Goal: Task Accomplishment & Management: Complete application form

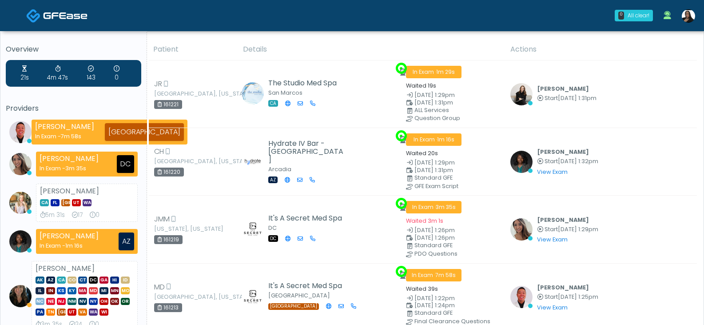
click at [687, 13] on img at bounding box center [688, 15] width 13 height 13
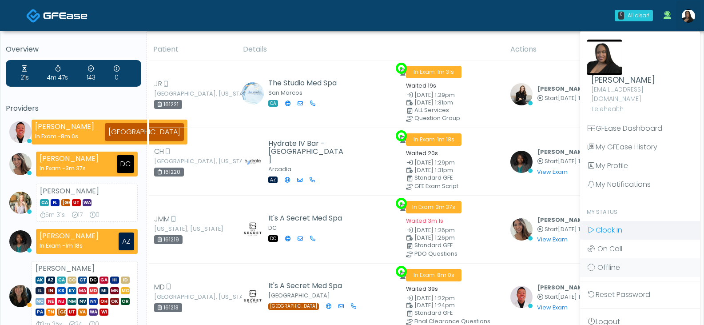
click at [604, 225] on span "Clock In" at bounding box center [609, 230] width 27 height 10
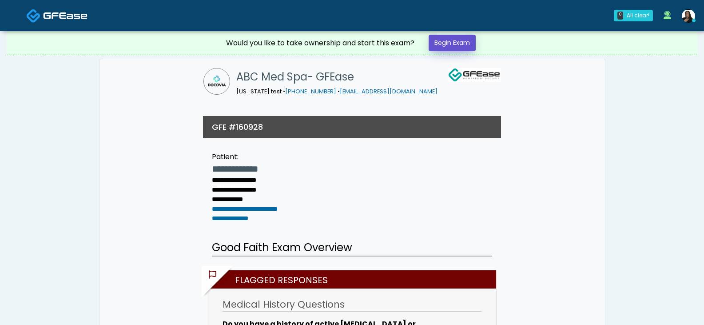
click at [445, 43] on link "Begin Exam" at bounding box center [452, 43] width 47 height 16
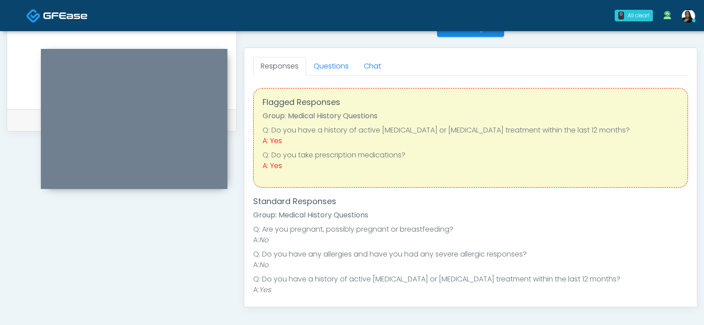
scroll to position [355, 0]
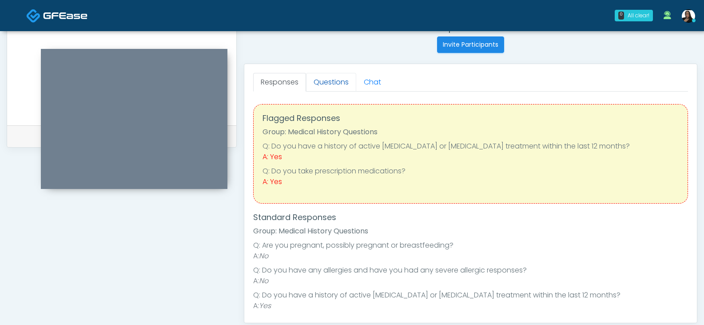
click at [329, 79] on link "Questions" at bounding box center [331, 82] width 50 height 19
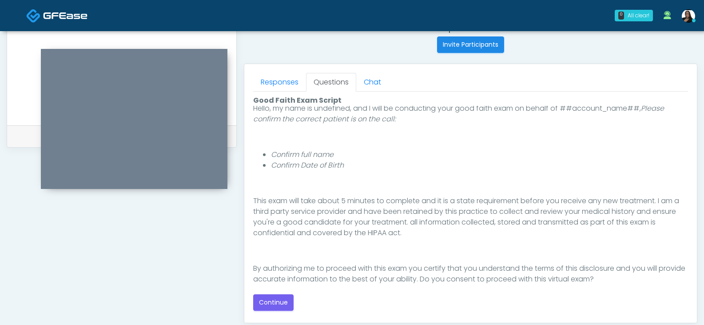
scroll to position [82, 0]
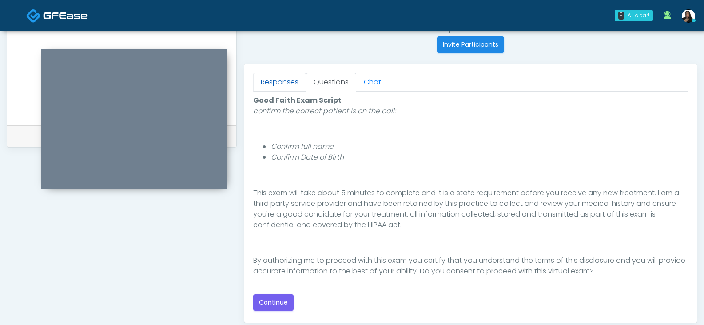
click at [273, 78] on link "Responses" at bounding box center [279, 82] width 53 height 19
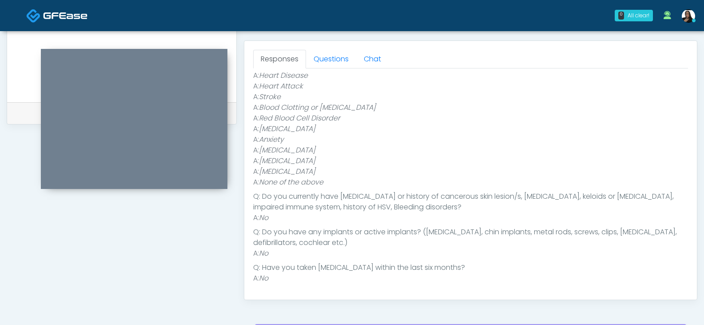
scroll to position [311, 0]
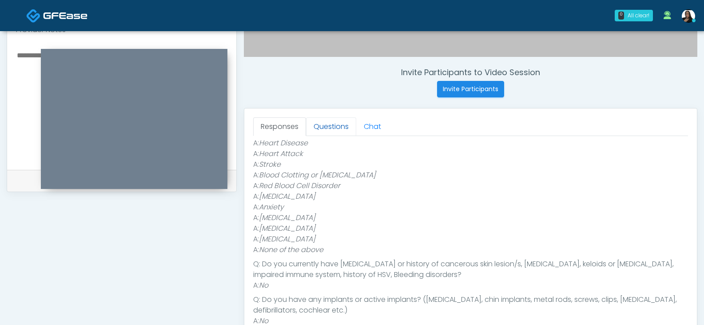
click at [328, 129] on link "Questions" at bounding box center [331, 126] width 50 height 19
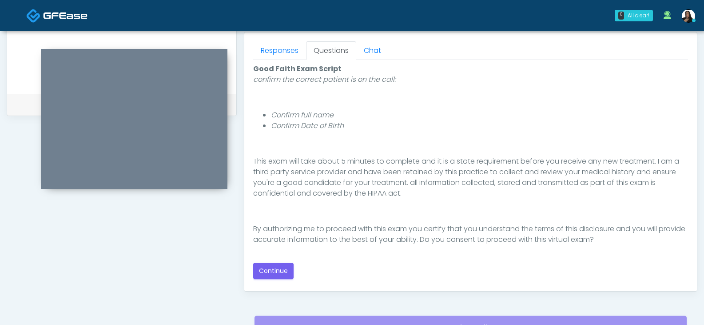
scroll to position [473, 0]
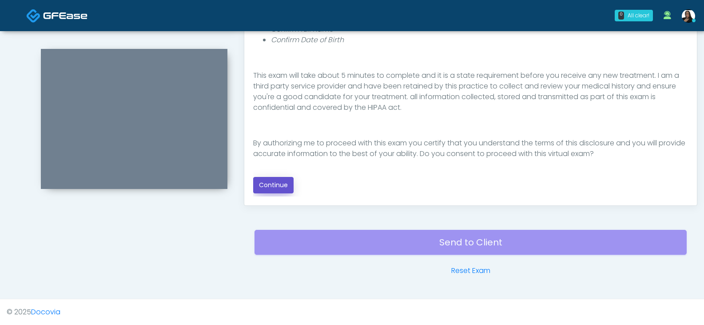
click at [276, 187] on button "Continue" at bounding box center [273, 185] width 40 height 16
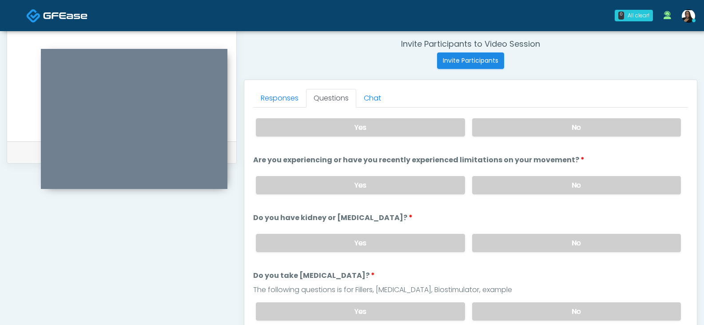
scroll to position [0, 0]
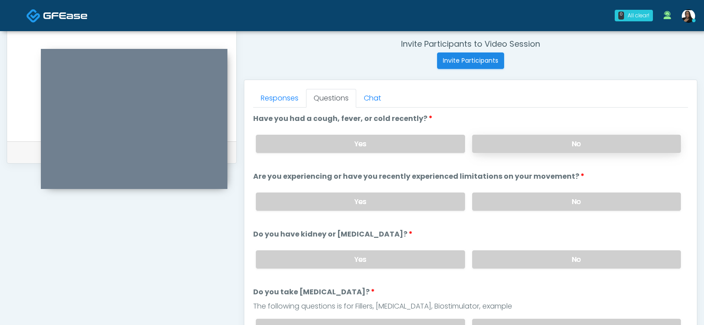
click at [538, 146] on label "No" at bounding box center [576, 144] width 209 height 18
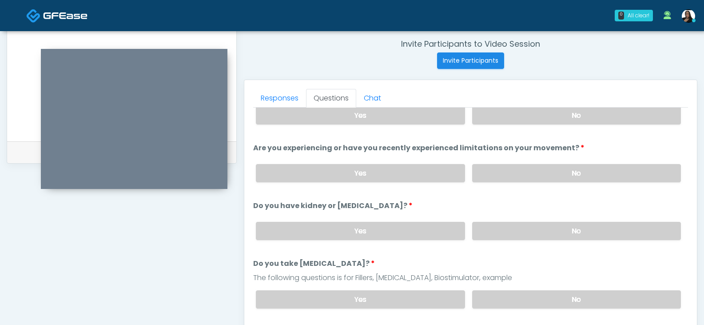
scroll to position [44, 0]
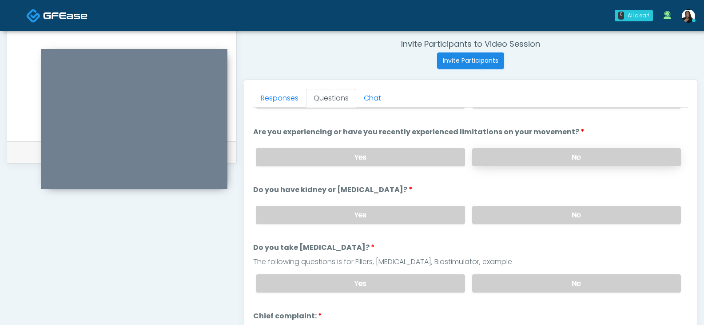
click at [497, 155] on label "No" at bounding box center [576, 157] width 209 height 18
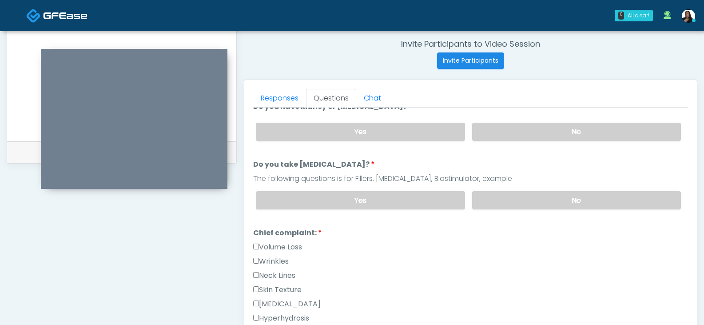
scroll to position [133, 0]
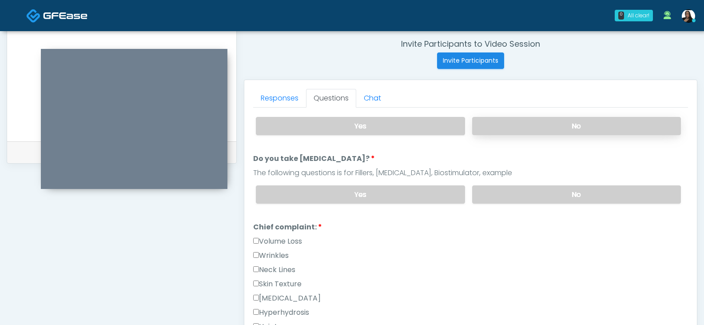
click at [506, 122] on label "No" at bounding box center [576, 126] width 209 height 18
click at [501, 197] on label "No" at bounding box center [576, 194] width 209 height 18
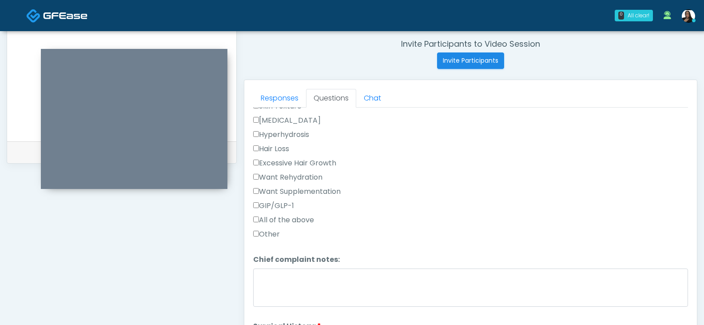
scroll to position [355, 0]
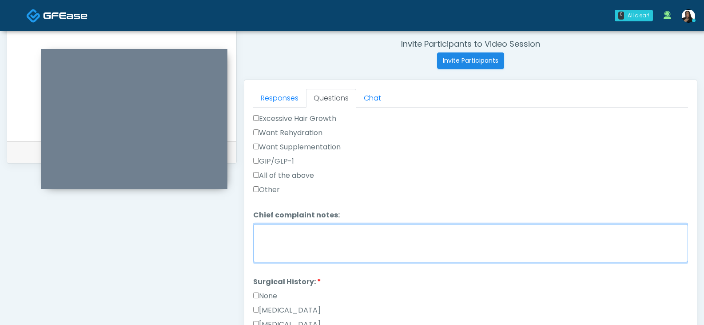
click at [331, 241] on textarea "Chief complaint notes:" at bounding box center [470, 243] width 435 height 38
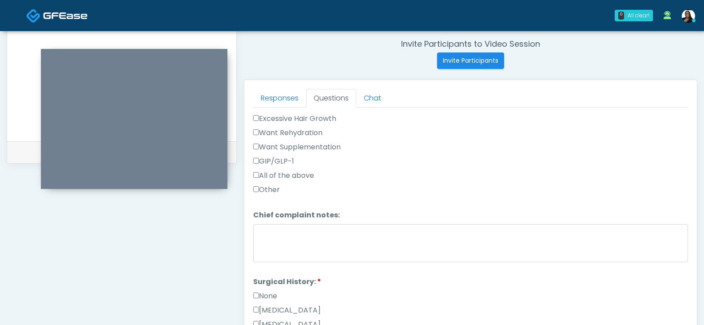
click at [267, 266] on ol "Have you had a cough, fever, or cold recently? Have you had a cough, fever, or …" at bounding box center [470, 157] width 435 height 798
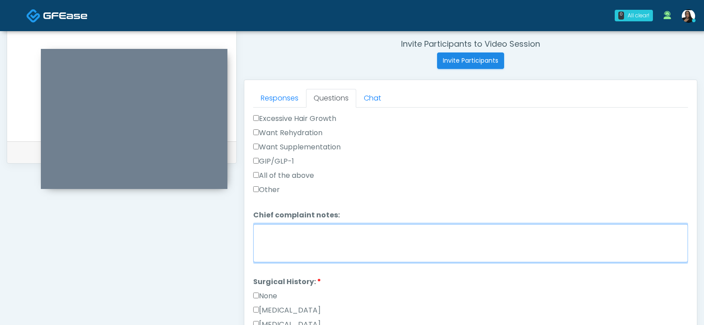
click at [278, 246] on textarea "Chief complaint notes:" at bounding box center [470, 243] width 435 height 38
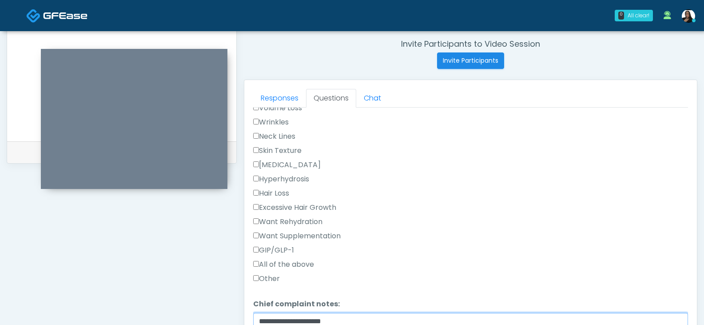
scroll to position [222, 0]
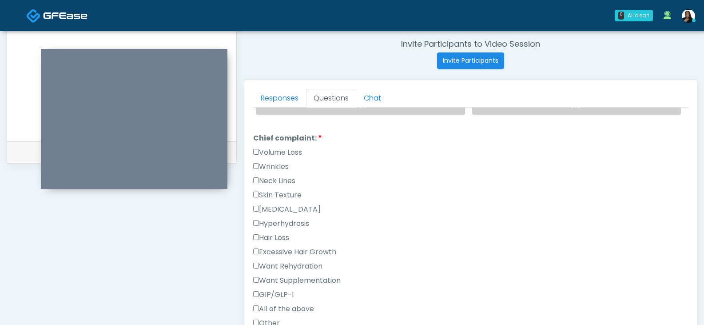
type textarea "**********"
click at [267, 151] on label "Volume Loss" at bounding box center [277, 152] width 49 height 11
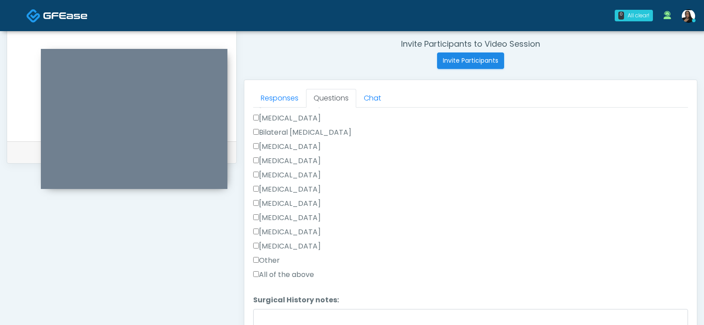
scroll to position [577, 0]
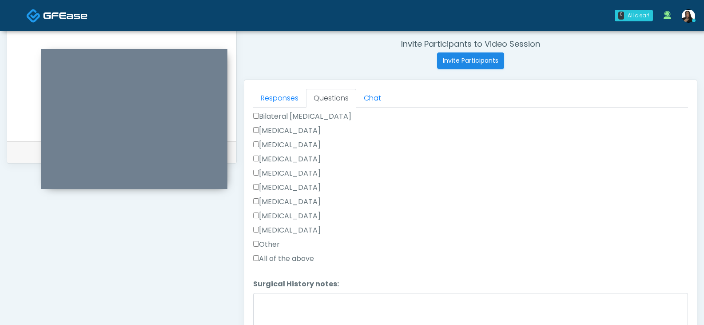
click at [266, 214] on label "Appendectomy" at bounding box center [287, 216] width 68 height 11
click at [262, 230] on label "Tonsillectomy" at bounding box center [287, 230] width 68 height 11
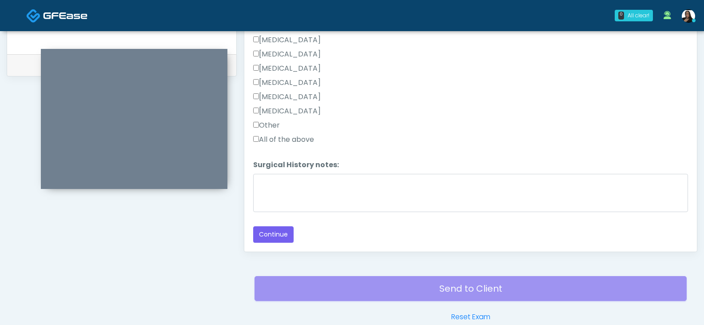
scroll to position [428, 0]
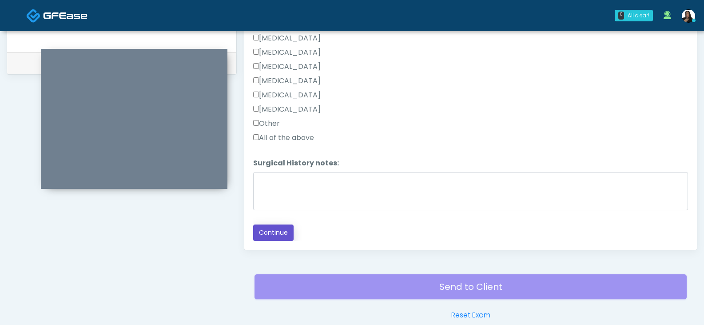
click at [278, 228] on button "Continue" at bounding box center [273, 232] width 40 height 16
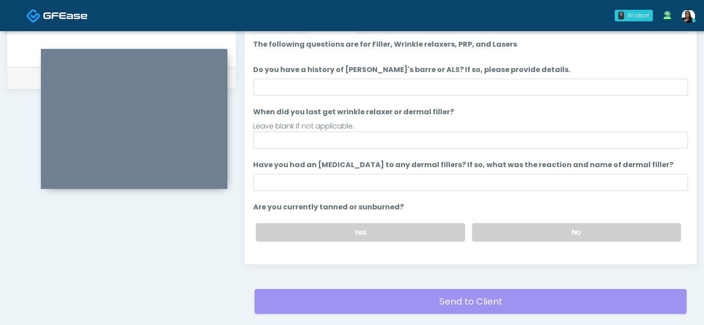
scroll to position [339, 0]
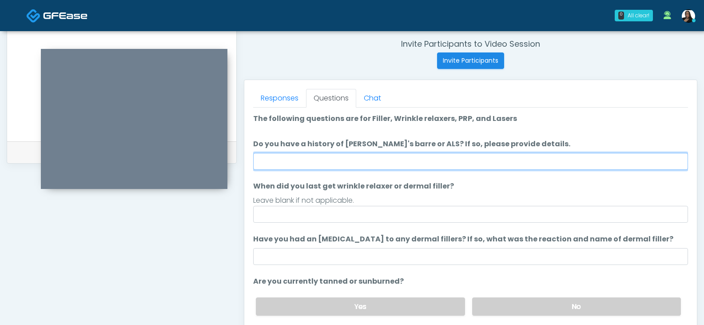
click at [298, 161] on input "Do you have a history of Guillain's barre or ALS? If so, please provide details." at bounding box center [470, 161] width 435 height 17
type input "**"
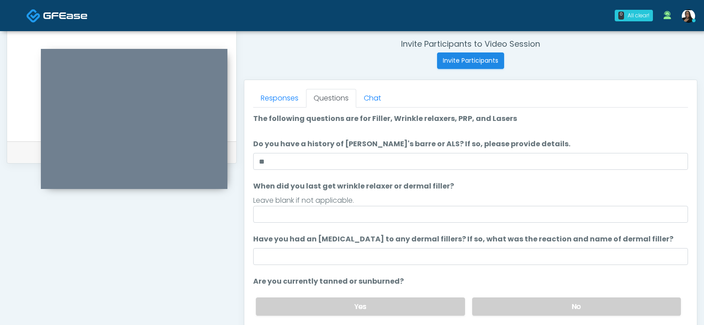
click at [424, 183] on label "When did you last get wrinkle relaxer or dermal filler?" at bounding box center [353, 186] width 201 height 11
click at [424, 206] on input "When did you last get wrinkle relaxer or dermal filler?" at bounding box center [470, 214] width 435 height 17
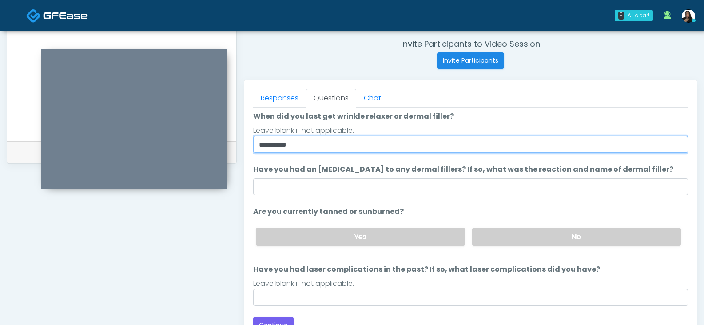
scroll to position [73, 0]
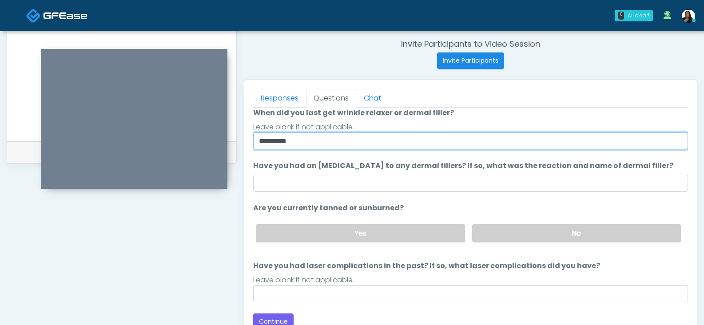
type input "**********"
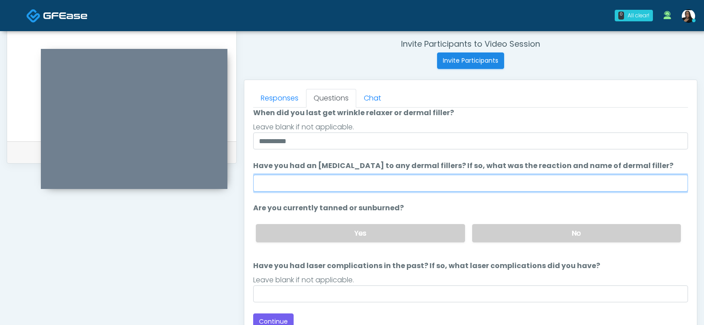
click at [348, 183] on input "Have you had an allergic response to any dermal fillers? If so, what was the re…" at bounding box center [470, 183] width 435 height 17
type input "*"
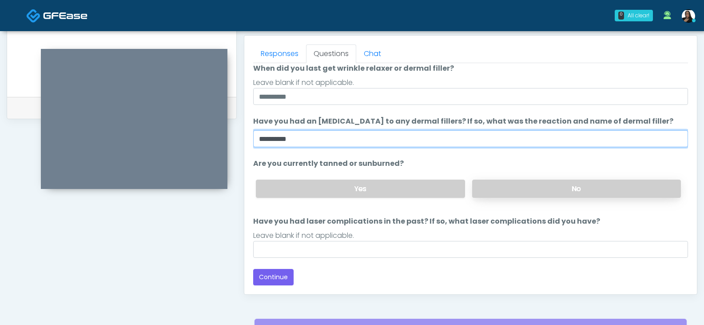
type input "**********"
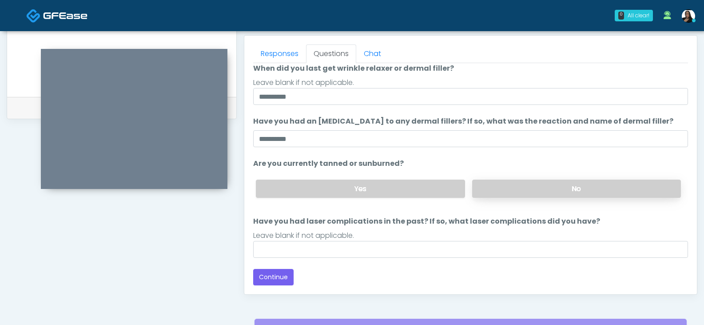
click at [543, 181] on label "No" at bounding box center [576, 188] width 209 height 18
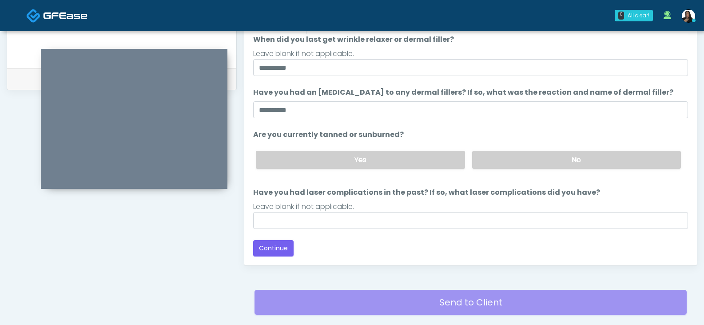
scroll to position [428, 0]
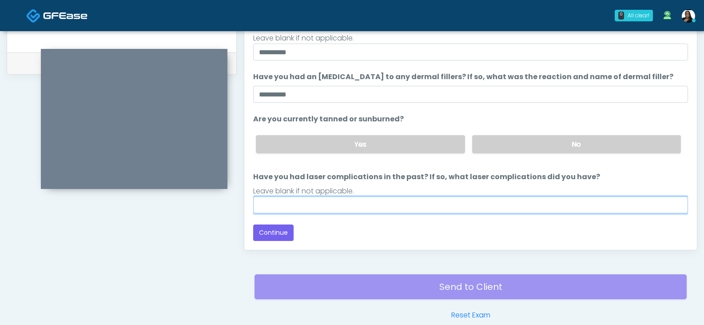
click at [417, 200] on input "Have you had laser complications in the past? If so, what laser complications d…" at bounding box center [470, 204] width 435 height 17
type input "*"
type input "**********"
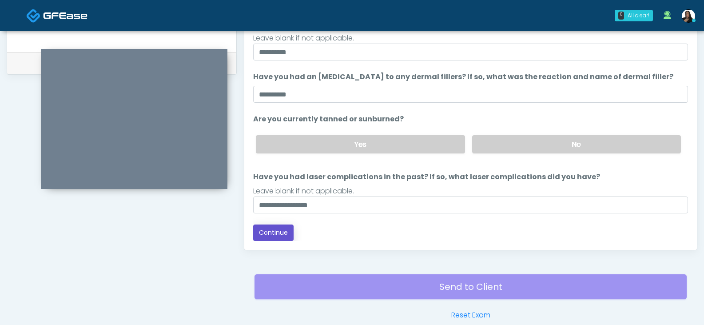
click at [270, 232] on button "Continue" at bounding box center [273, 232] width 40 height 16
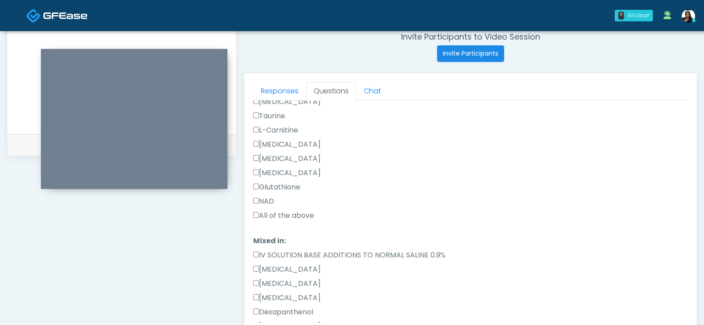
scroll to position [89, 0]
click at [250, 214] on div "Responses Questions Chat Good Faith Exam Script Good Faith Exam Script INTRODUC…" at bounding box center [470, 202] width 453 height 258
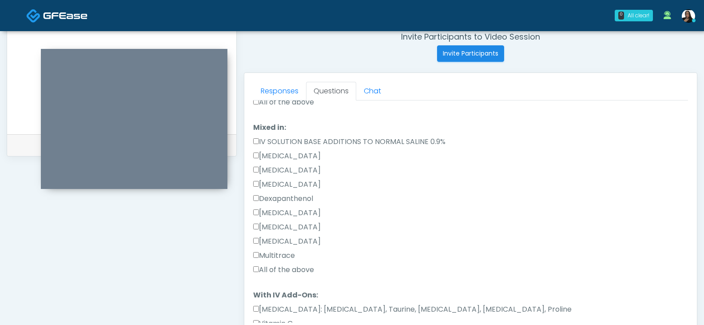
scroll to position [222, 0]
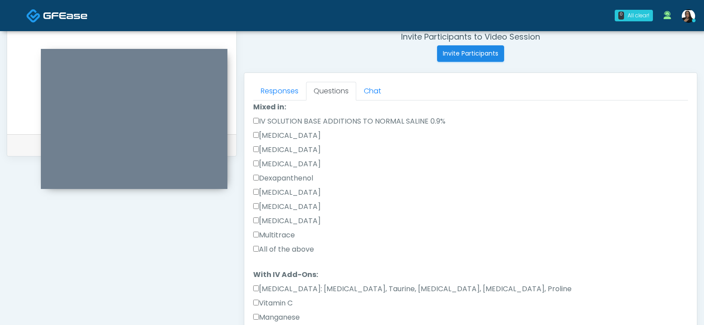
click at [265, 246] on label "All of the above" at bounding box center [283, 249] width 61 height 11
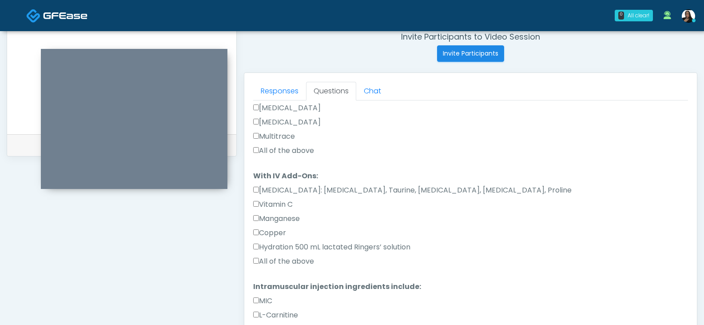
scroll to position [355, 0]
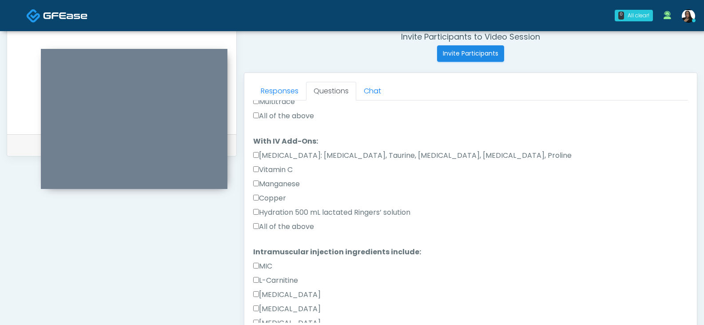
click at [267, 226] on label "All of the above" at bounding box center [283, 226] width 61 height 11
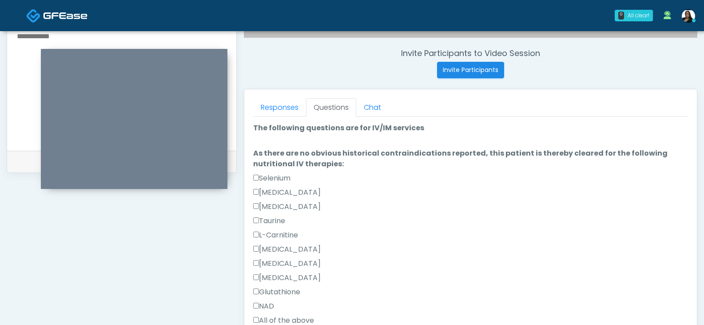
scroll to position [332, 0]
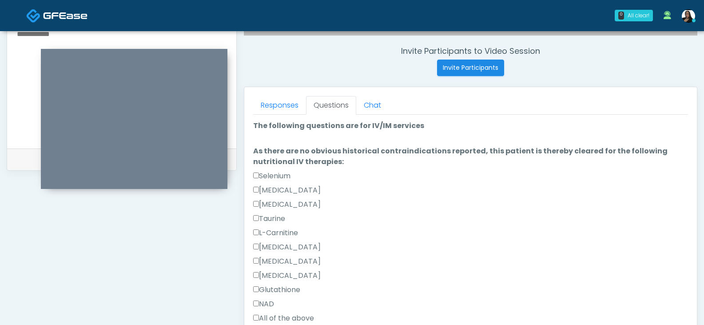
click at [323, 133] on li "The following questions are for IV/IM services The following questions are for …" at bounding box center [470, 127] width 435 height 14
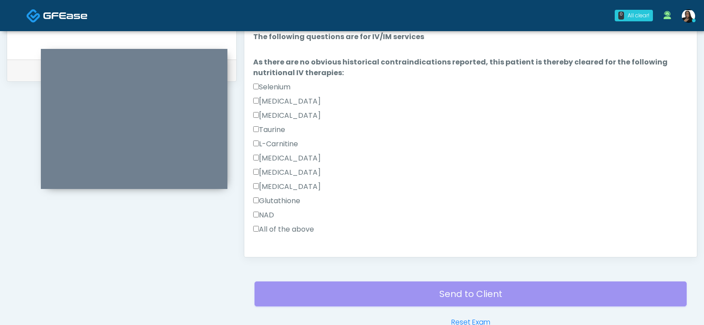
scroll to position [377, 0]
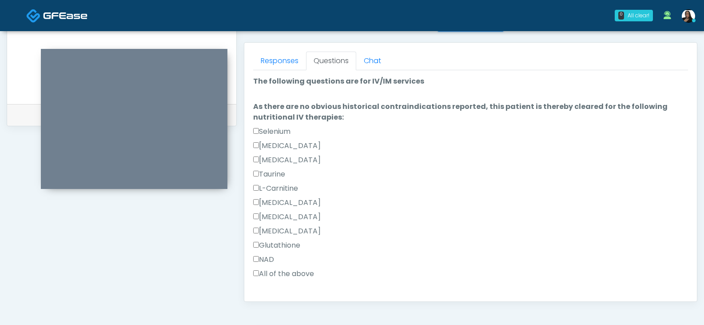
click at [350, 83] on label "The following questions are for IV/IM services" at bounding box center [338, 81] width 171 height 11
drag, startPoint x: 319, startPoint y: 83, endPoint x: 306, endPoint y: 85, distance: 13.0
click at [319, 83] on label "The following questions are for IV/IM services" at bounding box center [338, 81] width 171 height 11
drag, startPoint x: 306, startPoint y: 85, endPoint x: 304, endPoint y: 93, distance: 8.8
click at [306, 87] on li "The following questions are for IV/IM services The following questions are for …" at bounding box center [470, 83] width 435 height 14
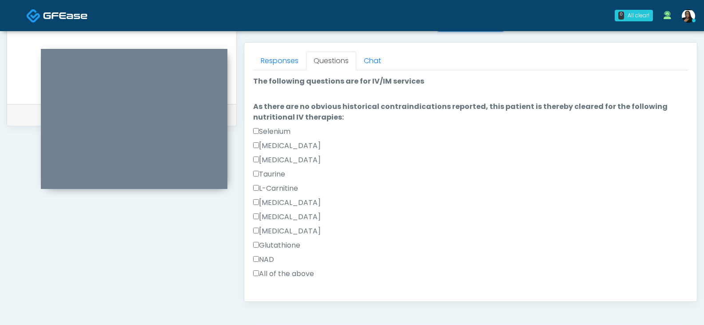
click at [301, 114] on label "As there are no obvious historical contraindications reported, this patient is …" at bounding box center [470, 111] width 435 height 21
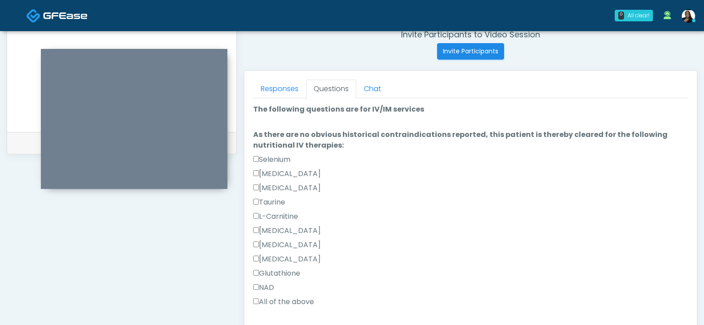
scroll to position [362, 0]
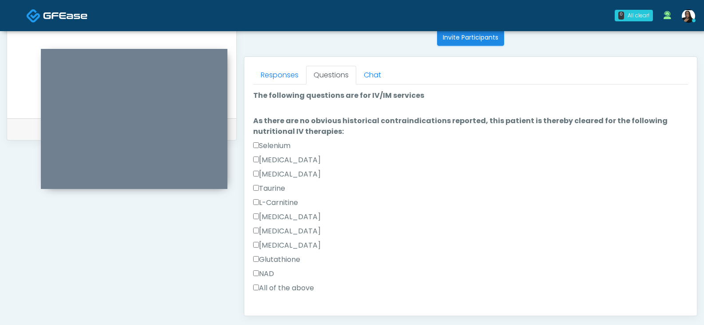
click at [325, 93] on label "The following questions are for IV/IM services" at bounding box center [338, 95] width 171 height 11
click at [318, 128] on label "As there are no obvious historical contraindications reported, this patient is …" at bounding box center [470, 125] width 435 height 21
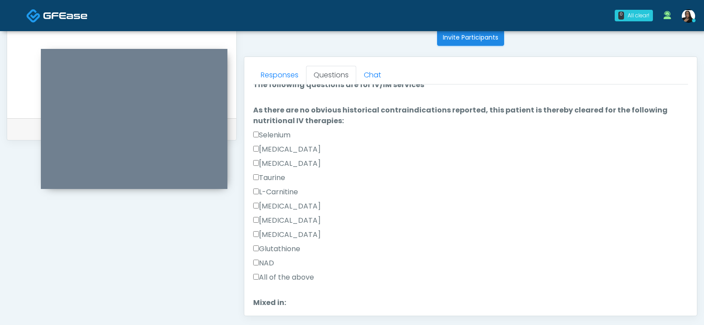
scroll to position [0, 0]
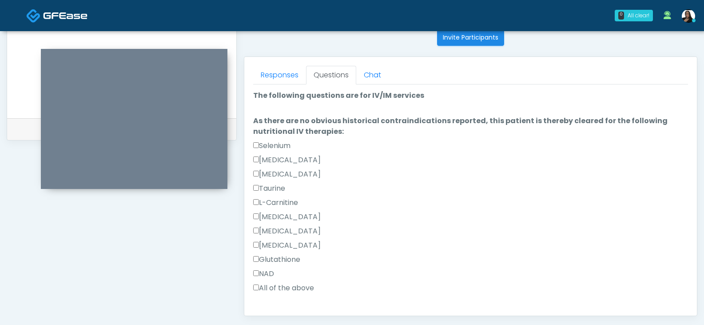
click at [301, 95] on label "The following questions are for IV/IM services" at bounding box center [338, 95] width 171 height 11
click at [303, 95] on label "The following questions are for IV/IM services" at bounding box center [338, 95] width 171 height 11
drag, startPoint x: 304, startPoint y: 95, endPoint x: 335, endPoint y: 94, distance: 31.5
click at [304, 95] on label "The following questions are for IV/IM services" at bounding box center [338, 95] width 171 height 11
click at [373, 93] on label "The following questions are for IV/IM services" at bounding box center [338, 95] width 171 height 11
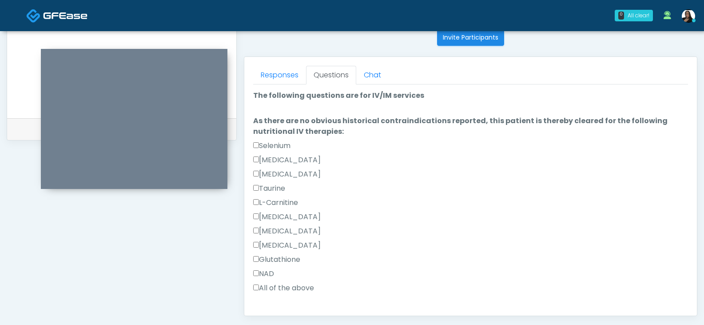
drag, startPoint x: 425, startPoint y: 93, endPoint x: 254, endPoint y: 98, distance: 171.0
click at [254, 98] on li "The following questions are for IV/IM services The following questions are for …" at bounding box center [470, 97] width 435 height 14
click at [430, 99] on li "The following questions are for IV/IM services The following questions are for …" at bounding box center [470, 97] width 435 height 14
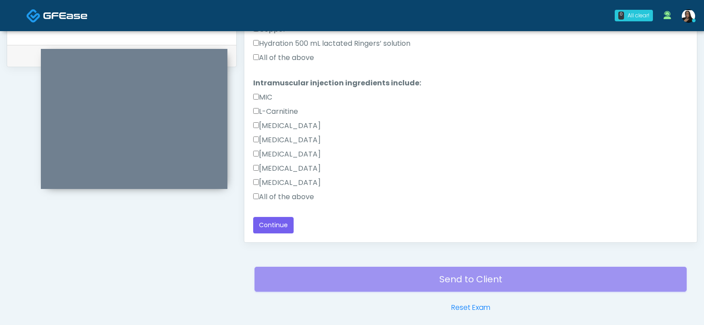
scroll to position [451, 0]
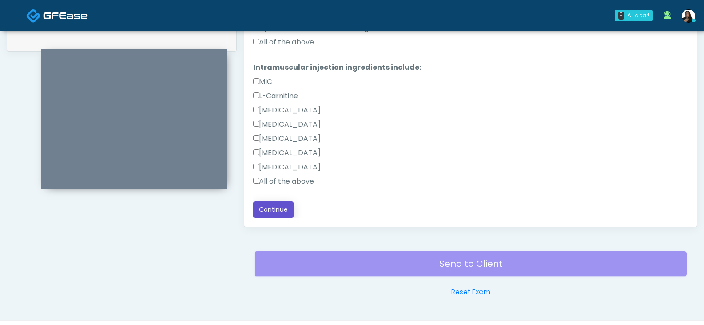
click at [274, 207] on button "Continue" at bounding box center [273, 209] width 40 height 16
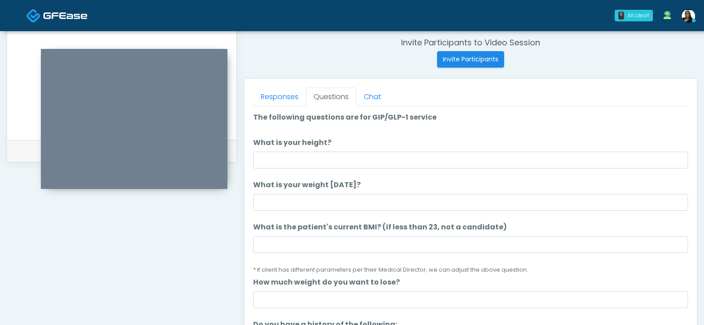
scroll to position [339, 0]
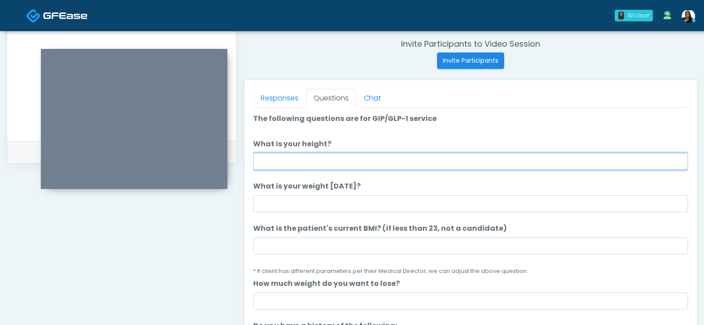
click at [307, 163] on input "What is your height?" at bounding box center [470, 161] width 435 height 17
type input "****"
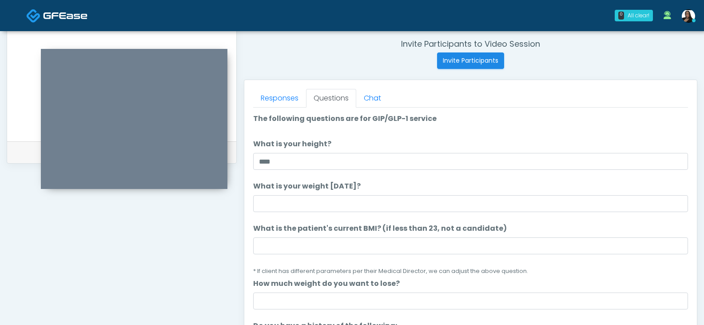
click at [316, 140] on label "What is your height?" at bounding box center [292, 144] width 78 height 11
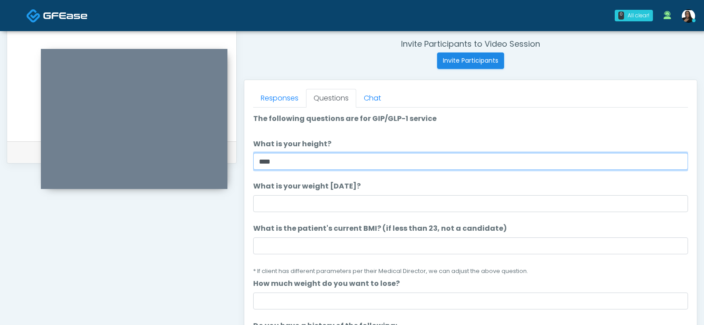
click at [316, 153] on input "****" at bounding box center [470, 161] width 435 height 17
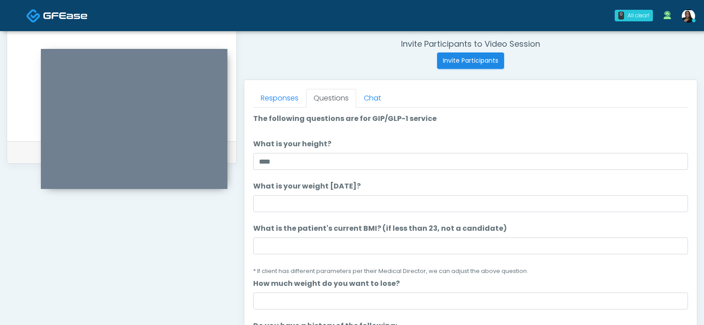
click at [348, 186] on label "What is your weight today?" at bounding box center [306, 186] width 107 height 11
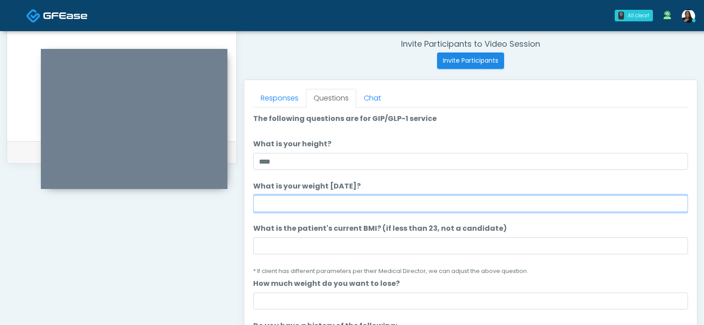
click at [348, 195] on input "What is your weight today?" at bounding box center [470, 203] width 435 height 17
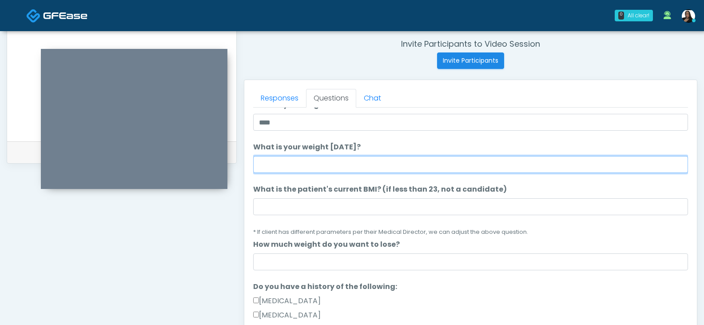
scroll to position [44, 0]
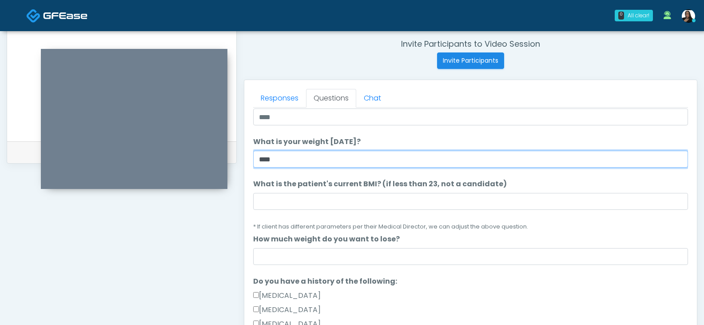
type input "****"
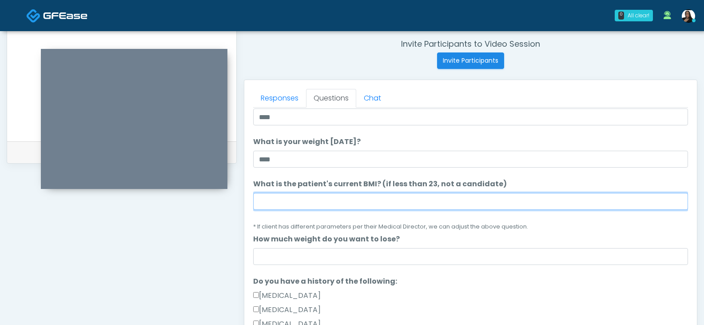
click at [332, 195] on input "What is the patient's current BMI? (if less than 23, not a candidate)" at bounding box center [470, 201] width 435 height 17
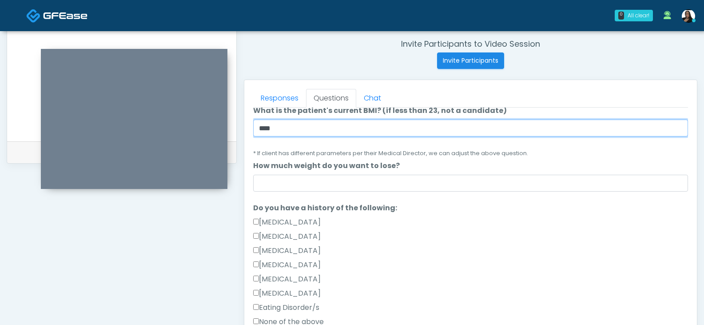
scroll to position [133, 0]
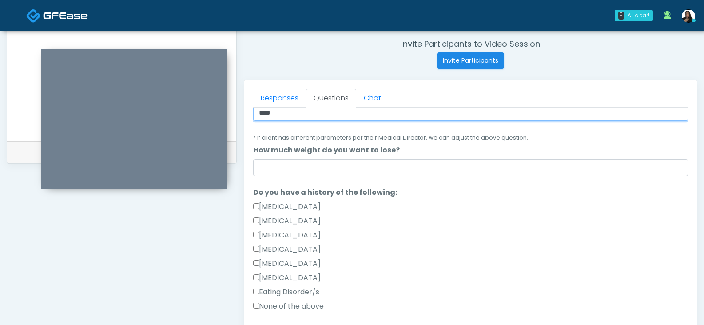
type input "****"
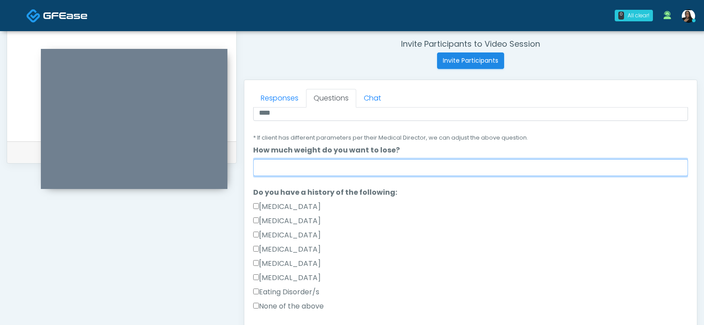
click at [308, 169] on input "How much weight do you want to lose?" at bounding box center [470, 167] width 435 height 17
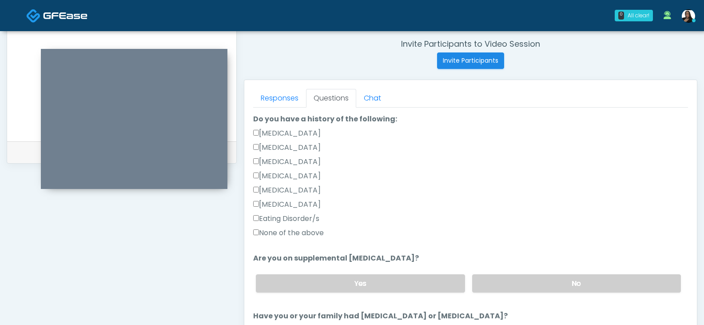
scroll to position [222, 0]
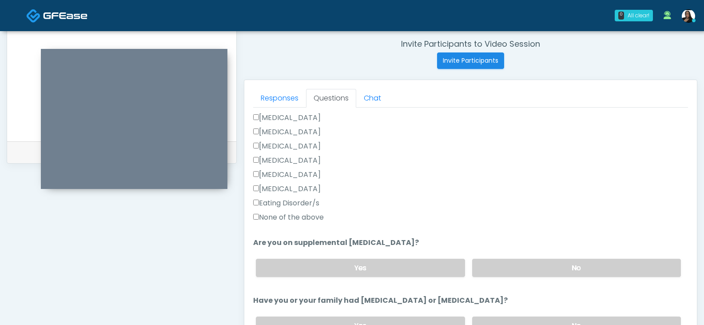
type input "******"
click at [296, 218] on label "None of the above" at bounding box center [288, 217] width 71 height 11
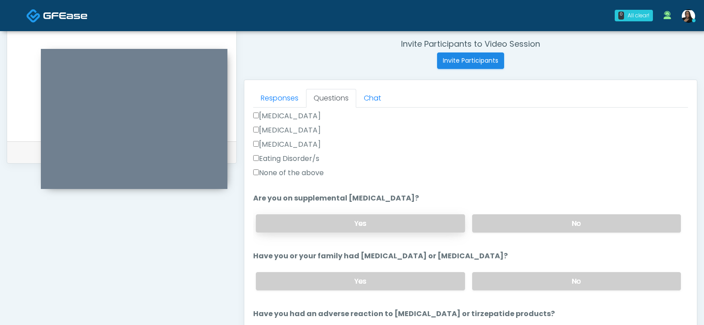
scroll to position [311, 0]
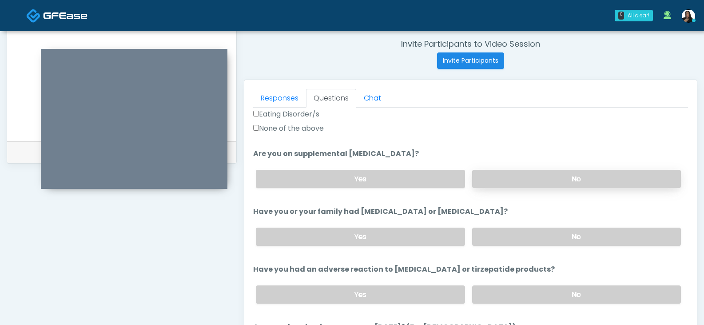
click at [516, 183] on label "No" at bounding box center [576, 179] width 209 height 18
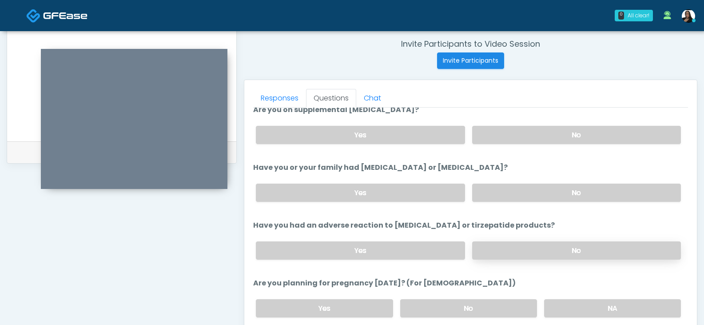
scroll to position [400, 0]
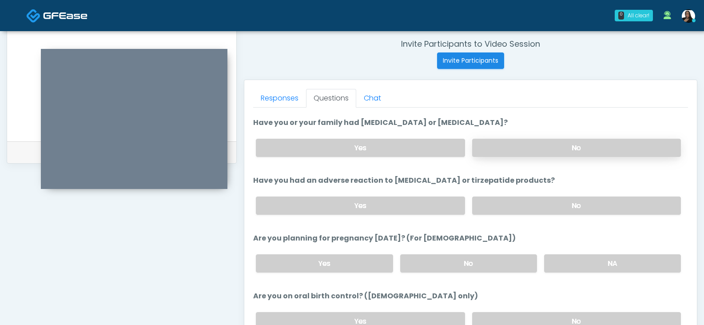
click at [509, 143] on label "No" at bounding box center [576, 148] width 209 height 18
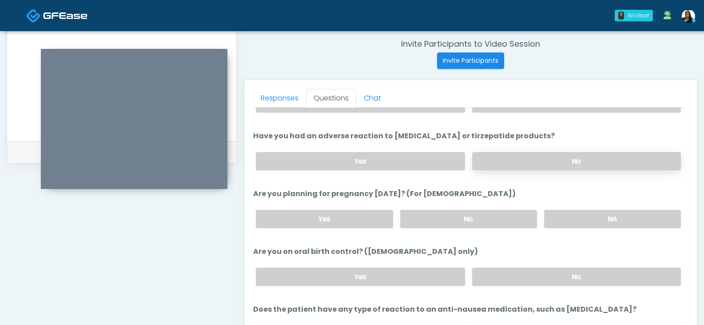
click at [527, 159] on label "No" at bounding box center [576, 161] width 209 height 18
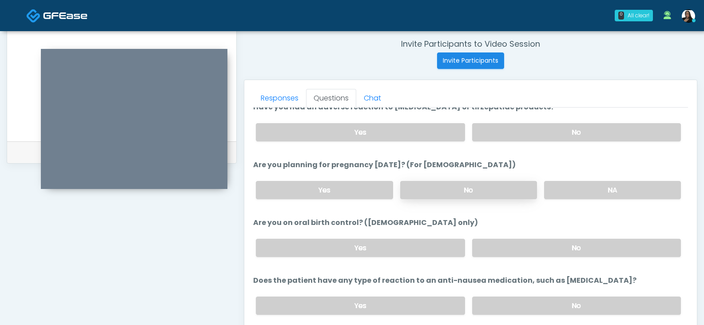
scroll to position [489, 0]
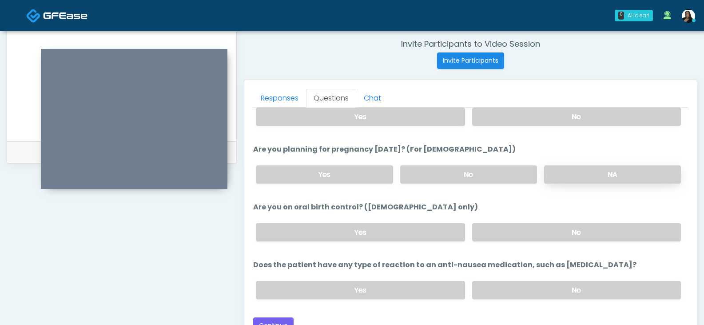
click at [581, 171] on label "NA" at bounding box center [612, 174] width 137 height 18
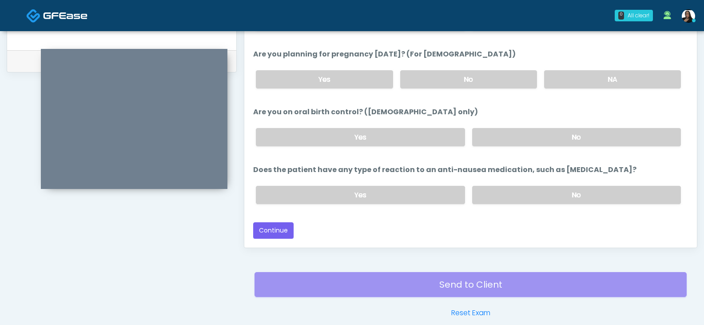
scroll to position [473, 0]
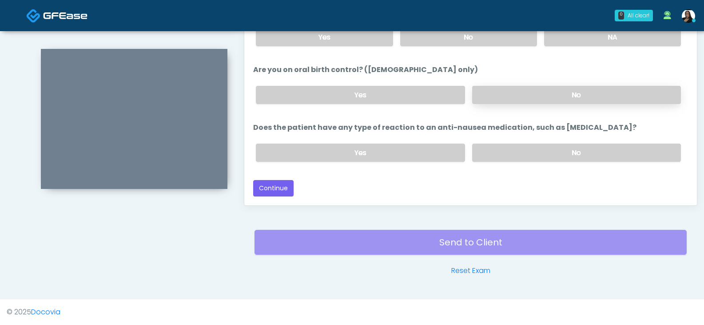
click at [512, 89] on label "No" at bounding box center [576, 95] width 209 height 18
click at [410, 155] on label "Yes" at bounding box center [360, 152] width 209 height 18
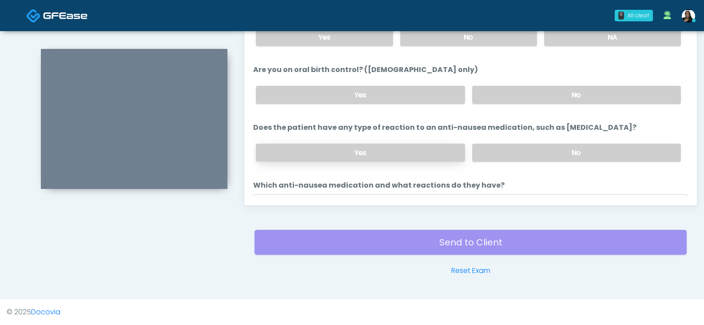
scroll to position [535, 0]
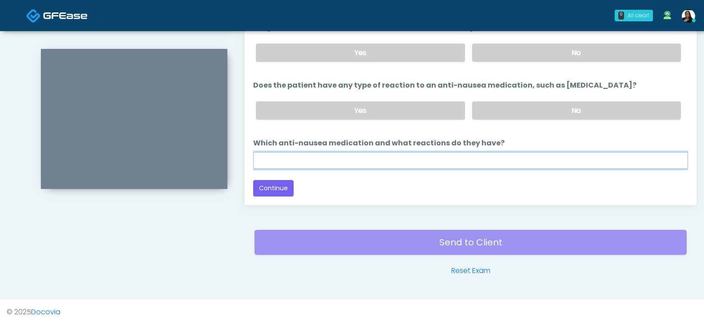
click at [341, 159] on input "Which anti-nausea medication and what reactions do they have?" at bounding box center [470, 160] width 435 height 17
click at [282, 158] on input "*********" at bounding box center [470, 160] width 435 height 17
type input "*********"
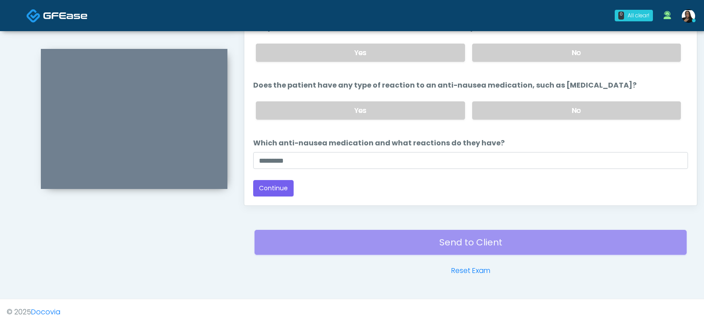
click at [335, 199] on div "Responses Questions Chat Good Faith Exam Script Good Faith Exam Script INTRODUC…" at bounding box center [470, 76] width 453 height 258
click at [269, 187] on button "Continue" at bounding box center [273, 188] width 40 height 16
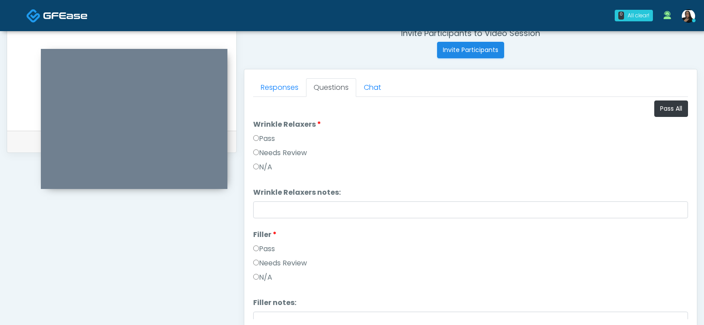
scroll to position [339, 0]
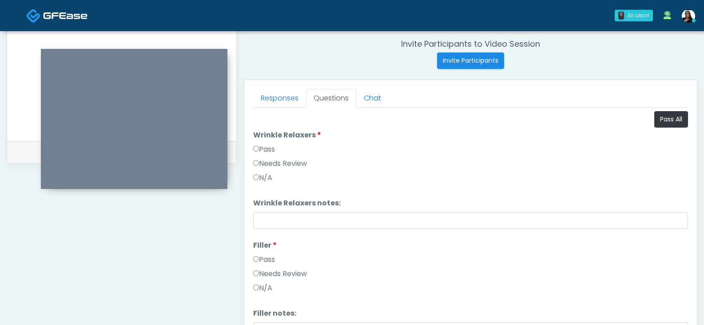
click at [264, 149] on label "Pass" at bounding box center [264, 149] width 22 height 11
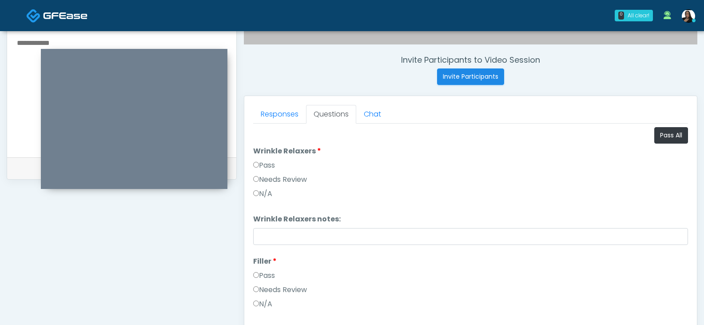
scroll to position [295, 0]
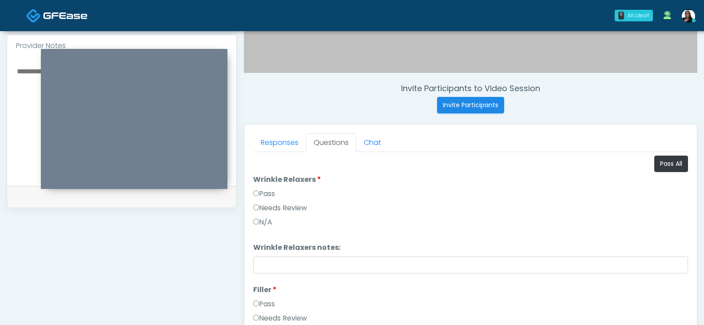
click at [266, 194] on label "Pass" at bounding box center [264, 193] width 22 height 11
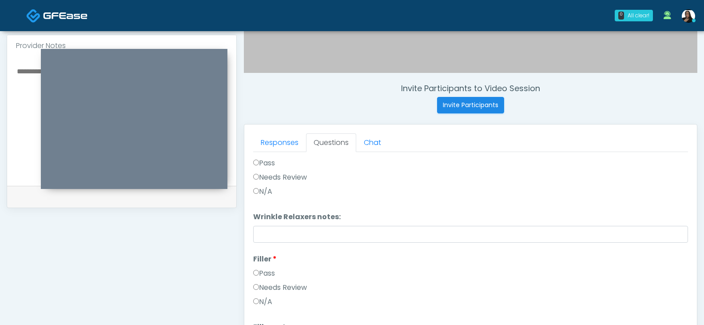
scroll to position [89, 0]
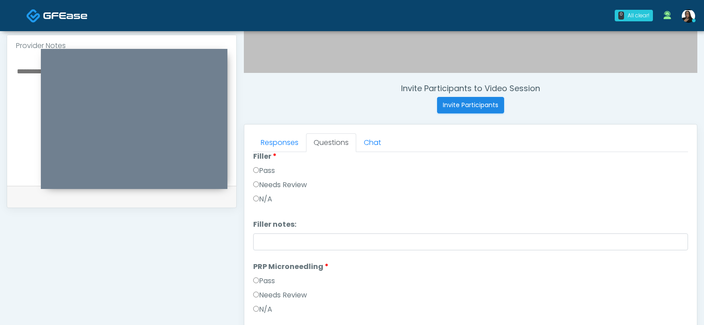
click at [270, 172] on label "Pass" at bounding box center [264, 170] width 22 height 11
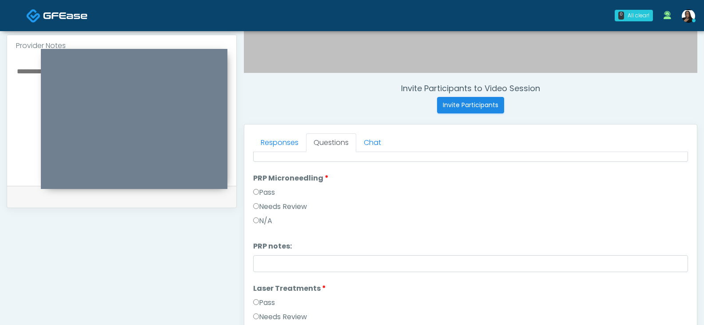
scroll to position [222, 0]
click at [273, 191] on label "Pass" at bounding box center [264, 192] width 22 height 11
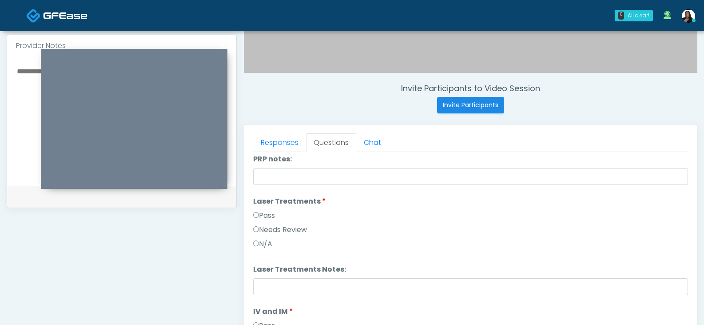
scroll to position [311, 0]
click at [265, 214] on label "Pass" at bounding box center [264, 213] width 22 height 11
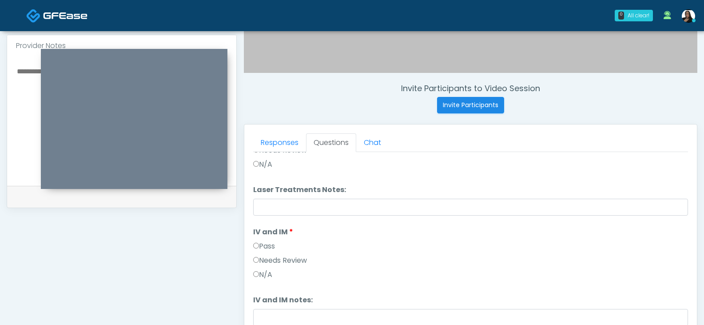
scroll to position [400, 0]
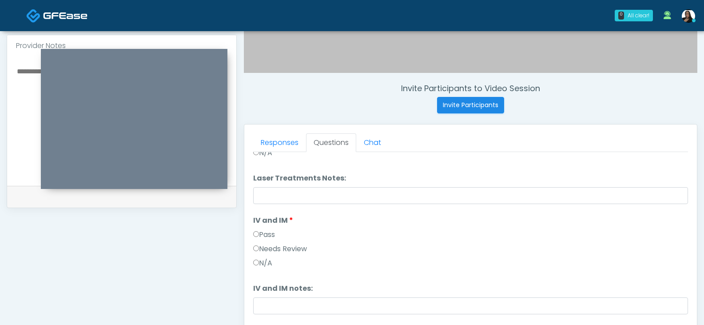
click at [268, 234] on label "Pass" at bounding box center [264, 234] width 22 height 11
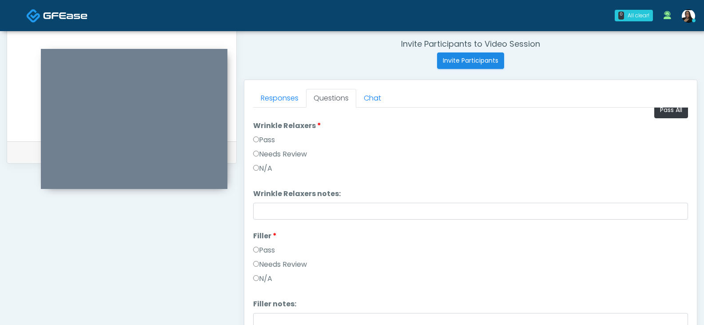
scroll to position [0, 0]
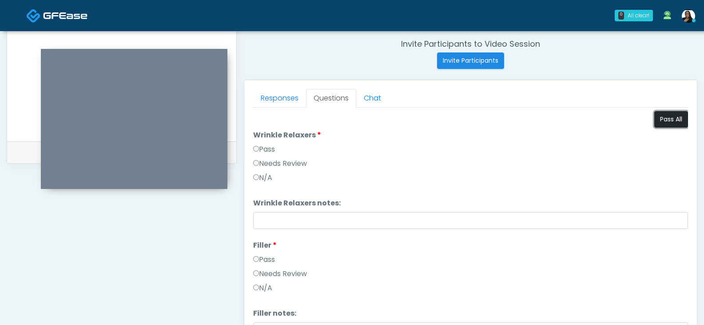
click at [667, 121] on button "Pass All" at bounding box center [671, 119] width 34 height 16
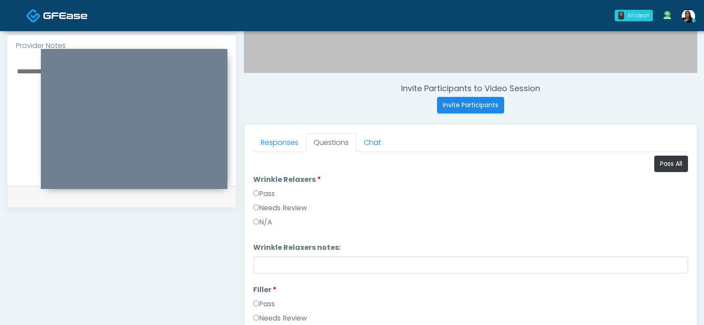
click at [264, 223] on label "N/A" at bounding box center [262, 222] width 19 height 11
click at [262, 191] on label "Pass" at bounding box center [264, 193] width 22 height 11
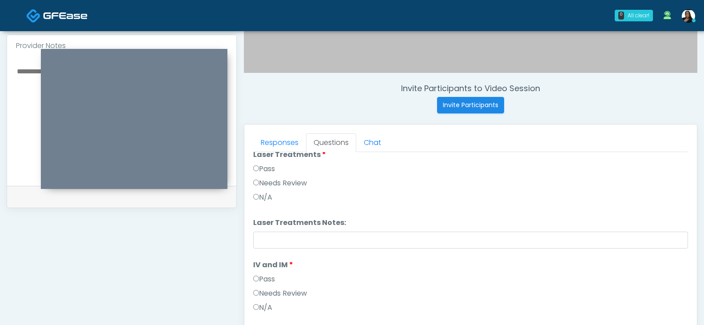
scroll to position [311, 0]
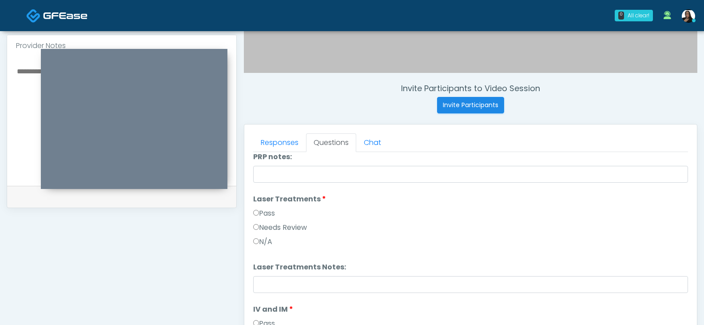
click at [264, 242] on label "N/A" at bounding box center [262, 241] width 19 height 11
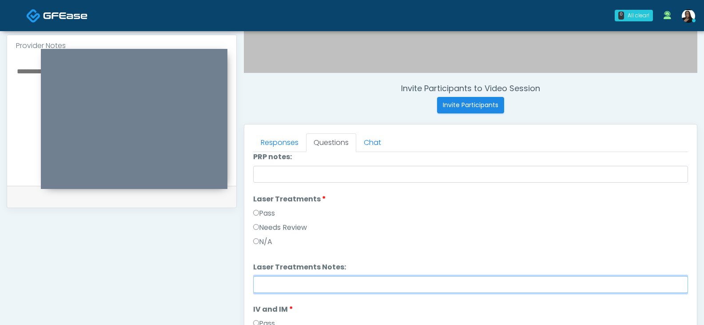
click at [306, 286] on input "Laser Treatments Notes:" at bounding box center [470, 284] width 435 height 17
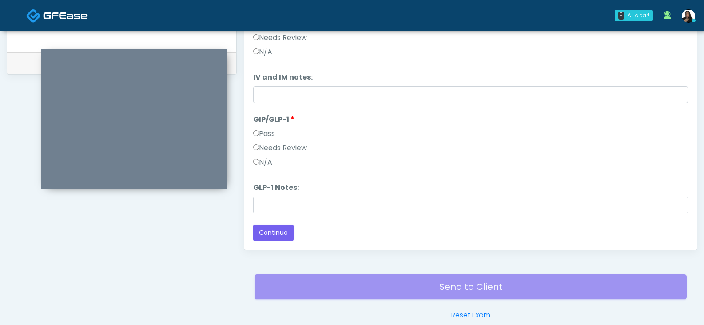
scroll to position [473, 0]
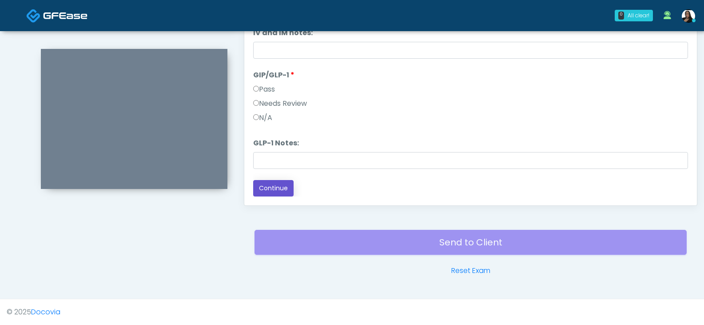
click at [291, 193] on button "Continue" at bounding box center [273, 188] width 40 height 16
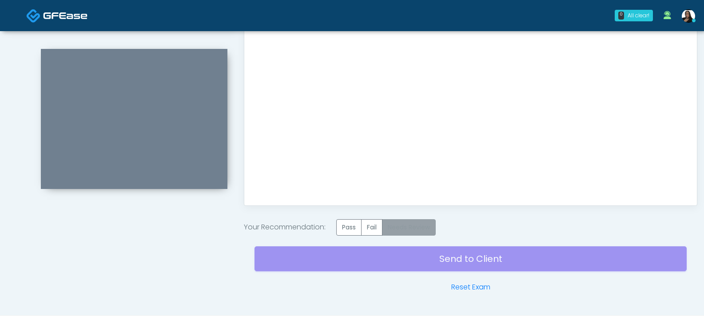
click at [419, 231] on label "Needs Review" at bounding box center [409, 227] width 54 height 16
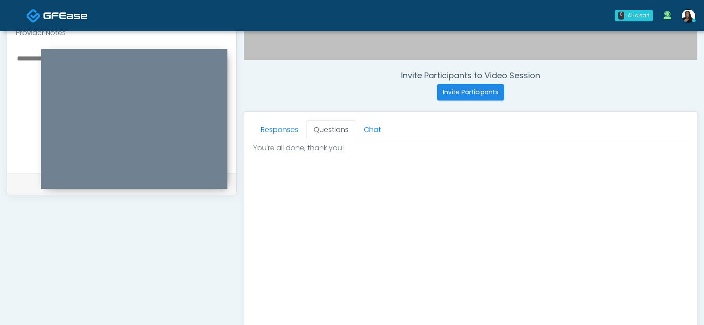
scroll to position [428, 0]
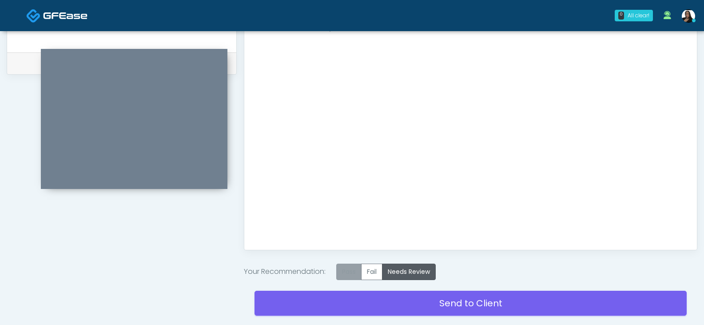
click at [352, 270] on label "Pass" at bounding box center [348, 271] width 25 height 16
click at [411, 270] on label "Needs Review" at bounding box center [409, 271] width 54 height 16
drag, startPoint x: 368, startPoint y: 281, endPoint x: 372, endPoint y: 273, distance: 8.9
click at [369, 280] on div "Send to Client Reset Exam" at bounding box center [470, 308] width 432 height 57
click at [373, 274] on label "Fail" at bounding box center [371, 271] width 21 height 16
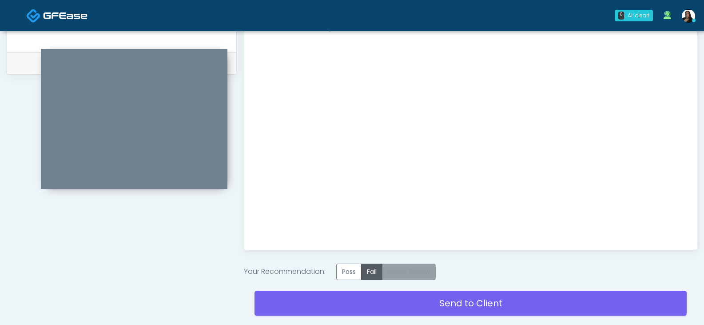
click at [420, 271] on label "Needs Review" at bounding box center [409, 271] width 54 height 16
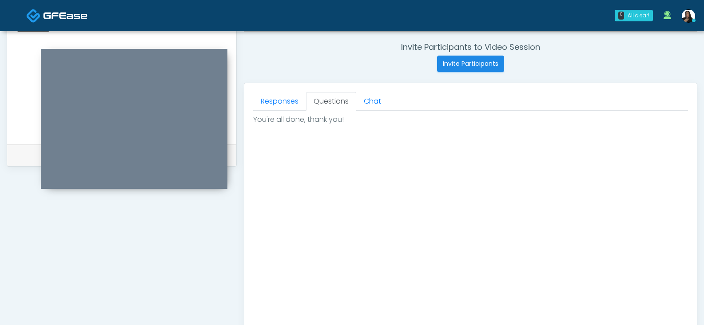
scroll to position [356, 0]
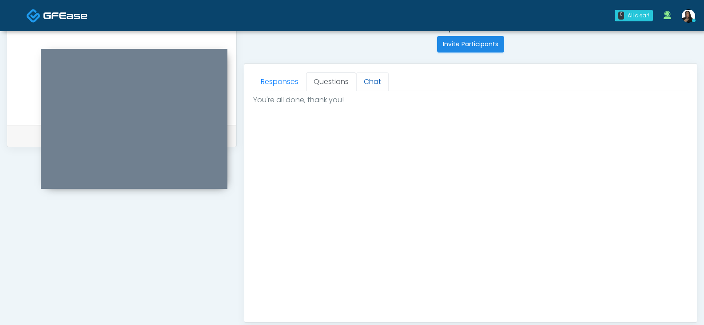
click at [372, 80] on link "Chat" at bounding box center [372, 81] width 32 height 19
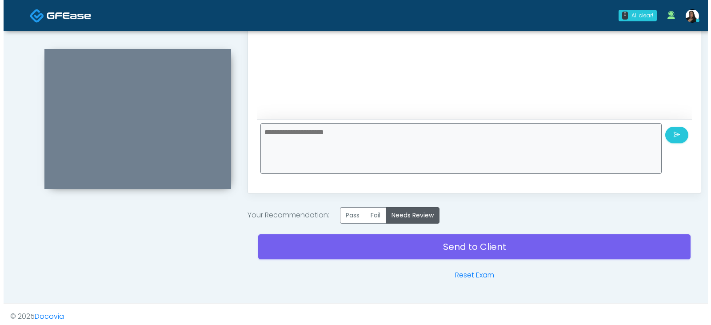
scroll to position [489, 0]
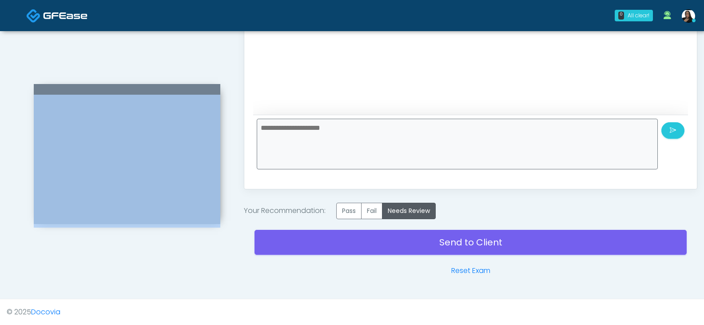
click at [186, 91] on div at bounding box center [127, 154] width 187 height 140
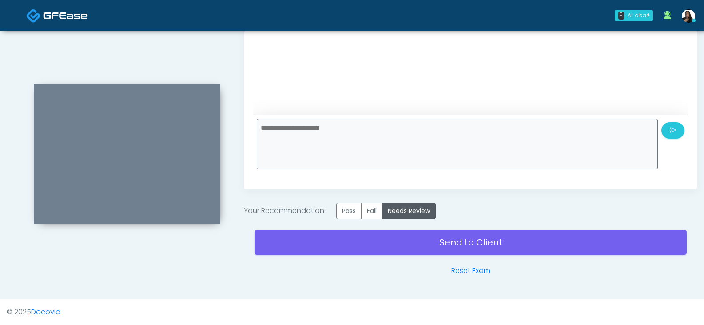
click at [179, 16] on div "0 All clear! All clear! Gerald Dungo AZ CA CO ID MO MT NM NV OR TN TX UT WA WY …" at bounding box center [405, 15] width 590 height 29
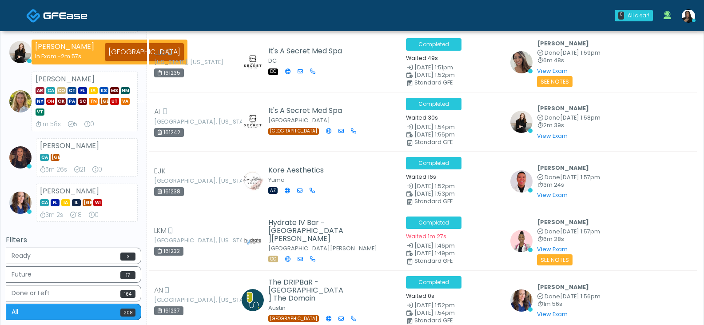
scroll to position [489, 0]
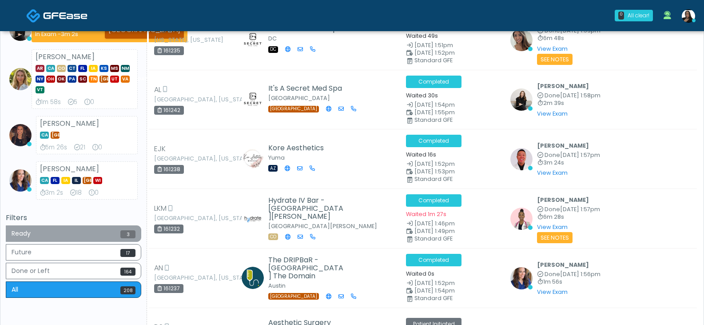
click at [88, 251] on div "Ready 3 Future 17 Done or Left 164 All 208" at bounding box center [73, 262] width 135 height 75
click at [86, 237] on button "Ready 3" at bounding box center [73, 233] width 135 height 16
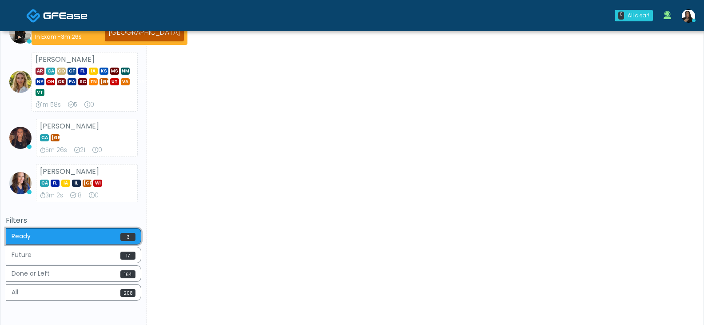
scroll to position [557, 0]
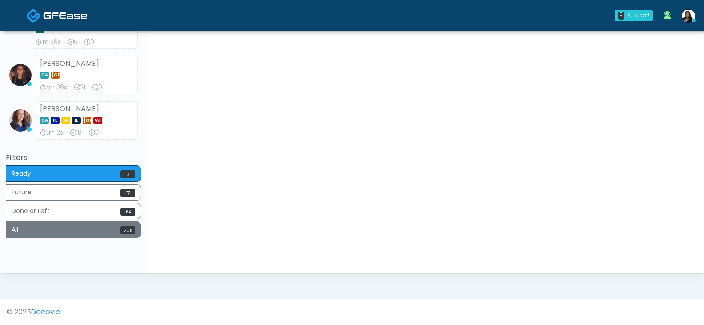
drag, startPoint x: 51, startPoint y: 228, endPoint x: 200, endPoint y: 225, distance: 149.7
click at [51, 228] on button "All 208" at bounding box center [73, 229] width 135 height 16
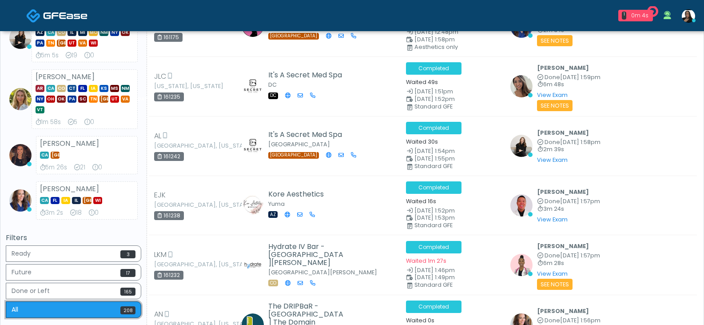
scroll to position [492, 0]
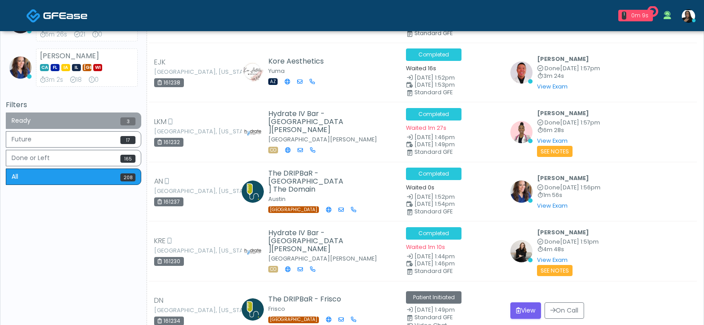
click at [89, 129] on button "Ready 3" at bounding box center [73, 120] width 135 height 16
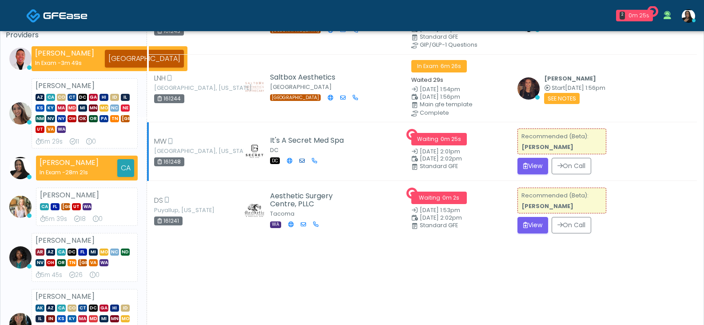
scroll to position [89, 0]
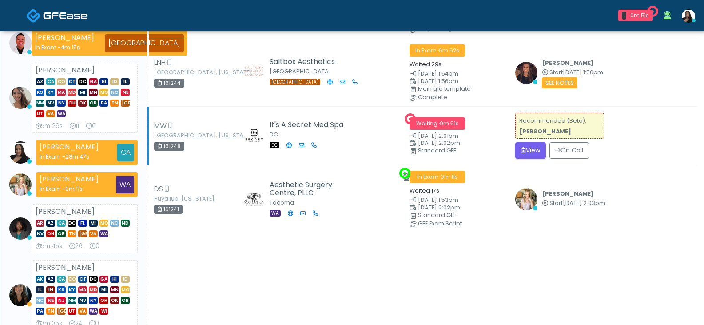
drag, startPoint x: 581, startPoint y: 121, endPoint x: 516, endPoint y: 125, distance: 64.5
click at [516, 125] on div "Recommended (Beta): Rukayat Bojuwon" at bounding box center [559, 126] width 89 height 26
drag, startPoint x: 570, startPoint y: 131, endPoint x: 517, endPoint y: 134, distance: 52.9
click at [517, 134] on div "Recommended (Beta): Rukayat Bojuwon" at bounding box center [559, 126] width 89 height 26
click at [580, 129] on div "Recommended (Beta): Rukayat Bojuwon" at bounding box center [559, 126] width 89 height 26
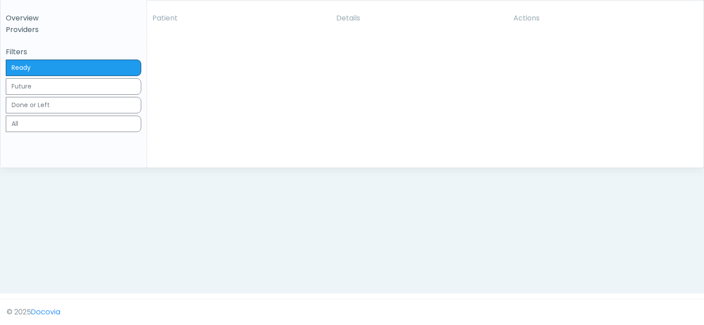
scroll to position [0, 0]
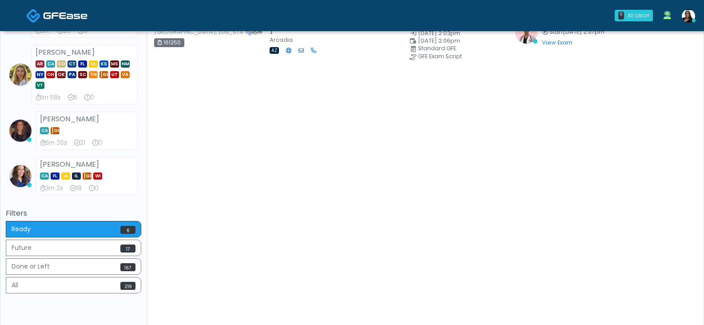
scroll to position [222, 0]
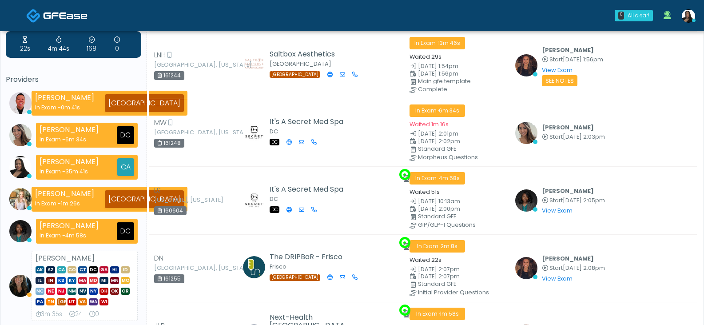
scroll to position [13, 0]
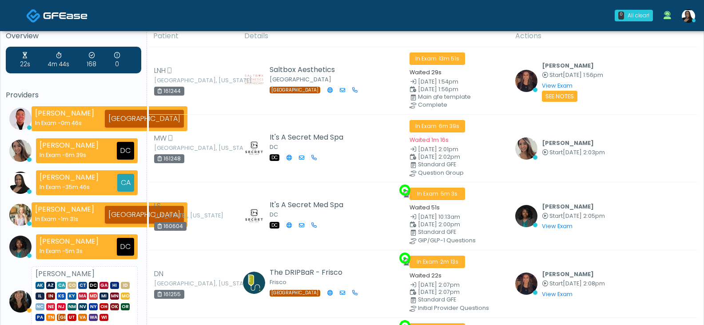
click at [686, 18] on img at bounding box center [688, 15] width 13 height 13
click at [689, 17] on img at bounding box center [688, 15] width 13 height 13
click at [574, 44] on th "Actions" at bounding box center [603, 36] width 187 height 22
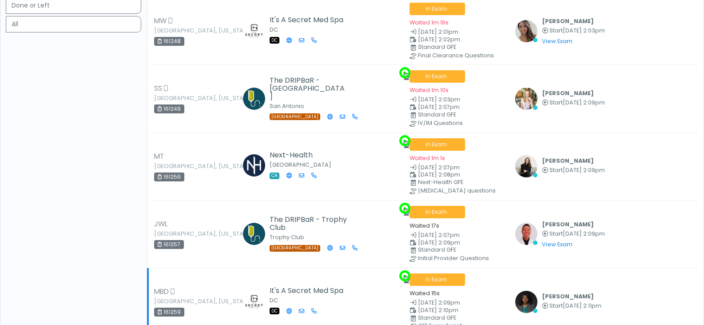
scroll to position [0, 0]
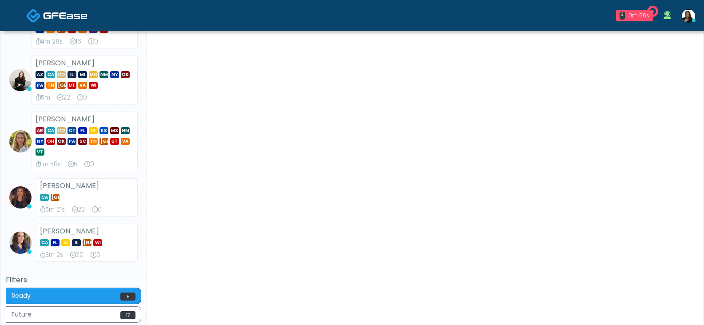
scroll to position [533, 0]
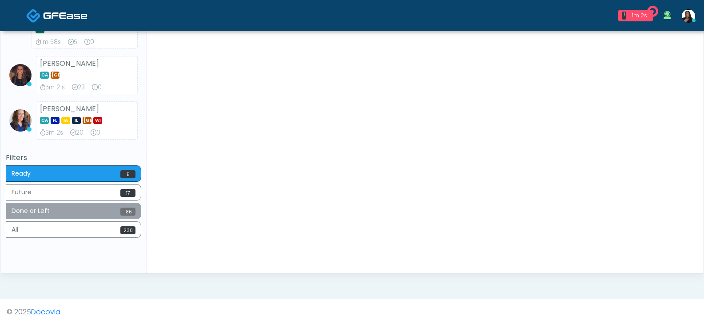
click at [100, 211] on button "Done or Left 186" at bounding box center [73, 211] width 135 height 16
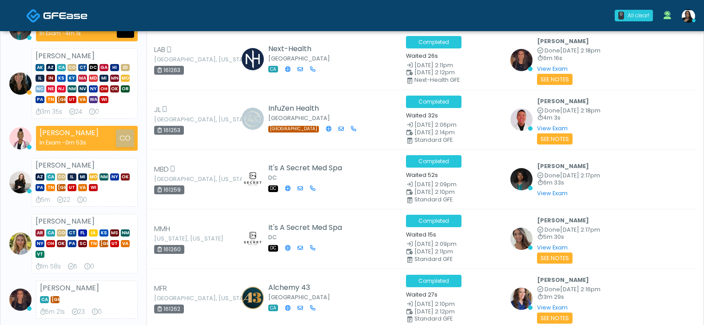
scroll to position [417, 0]
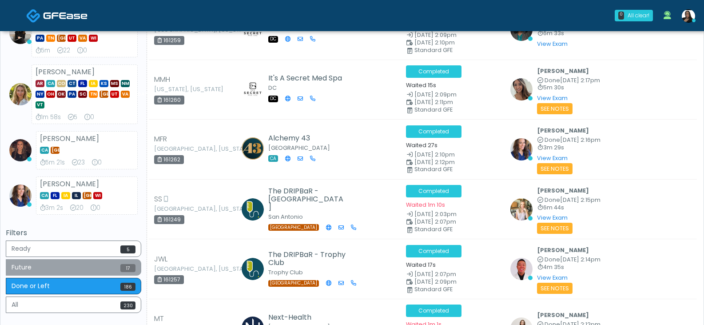
click at [109, 269] on button "Future 17" at bounding box center [73, 267] width 135 height 16
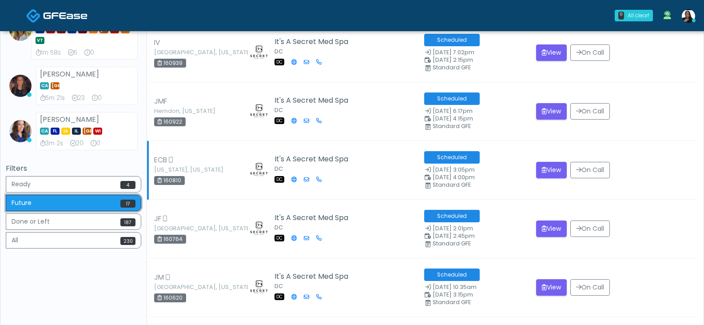
scroll to position [506, 0]
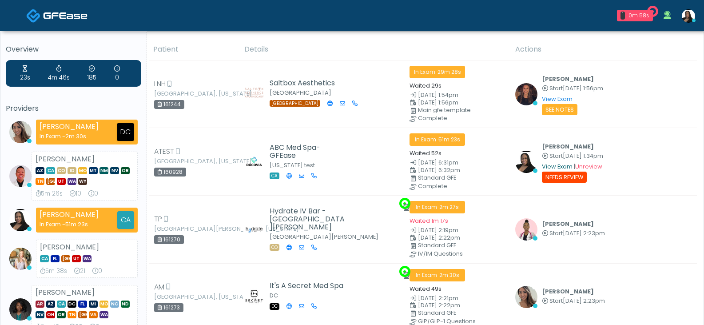
click at [543, 167] on link "View Exam" at bounding box center [557, 167] width 31 height 8
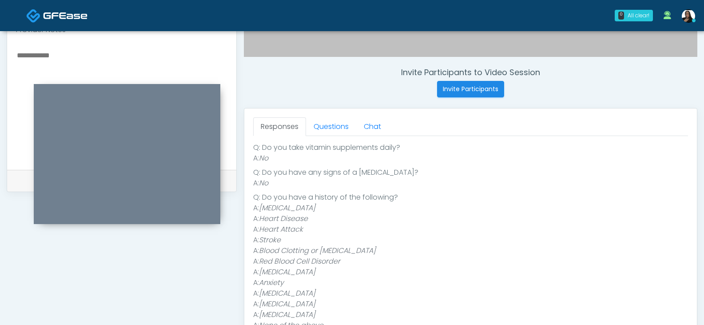
scroll to position [342, 0]
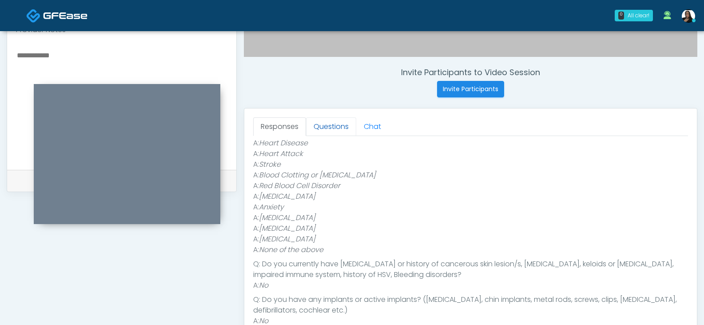
click at [327, 126] on link "Questions" at bounding box center [331, 126] width 50 height 19
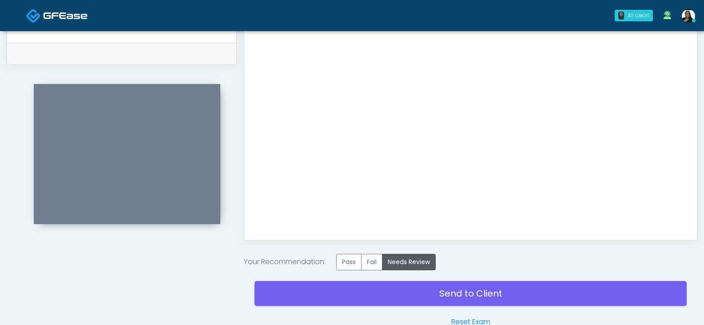
scroll to position [489, 0]
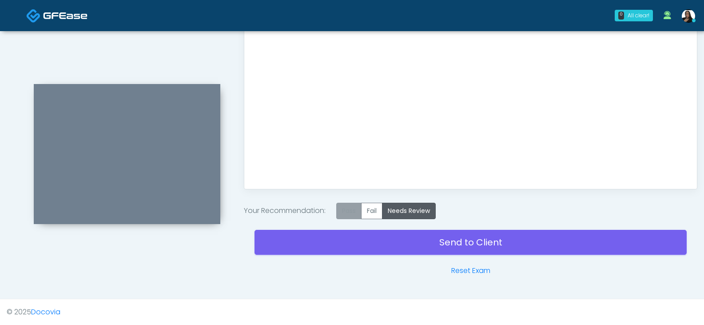
click at [358, 206] on label "Pass" at bounding box center [348, 211] width 25 height 16
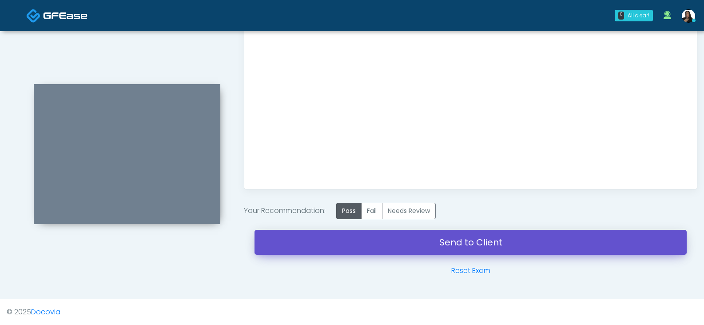
click at [444, 239] on link "Send to Client" at bounding box center [470, 242] width 432 height 25
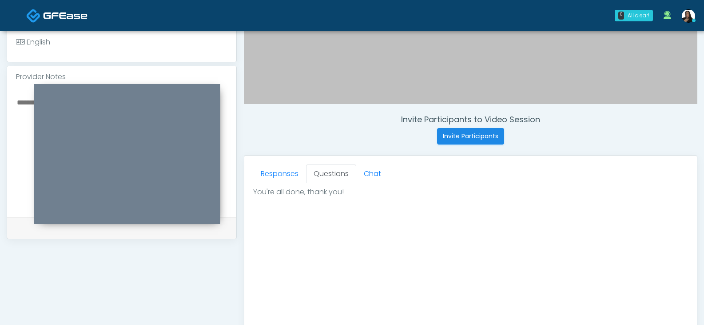
scroll to position [178, 0]
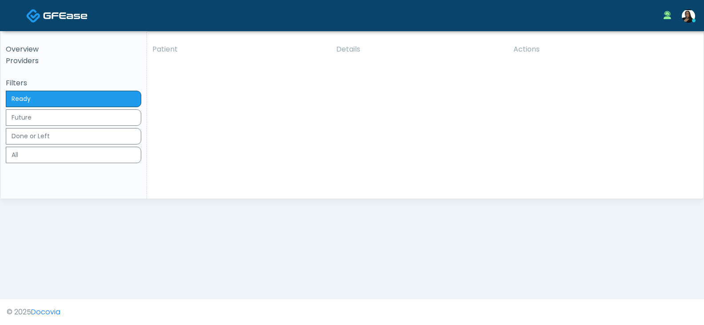
click at [665, 15] on icon at bounding box center [667, 15] width 8 height 8
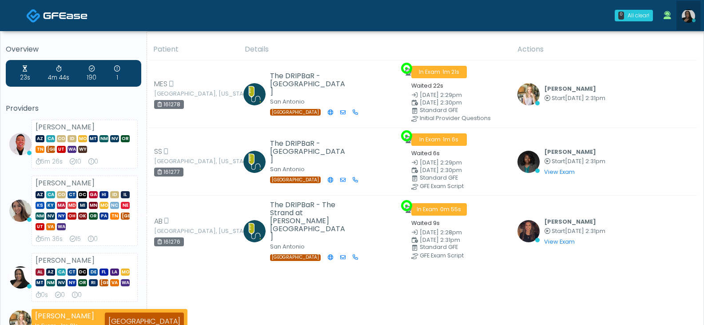
click at [685, 15] on img at bounding box center [688, 15] width 13 height 13
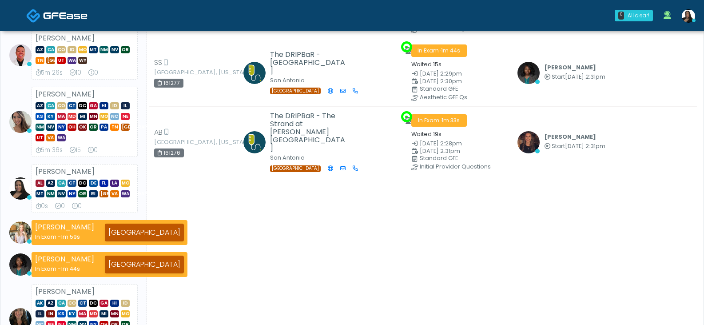
scroll to position [44, 0]
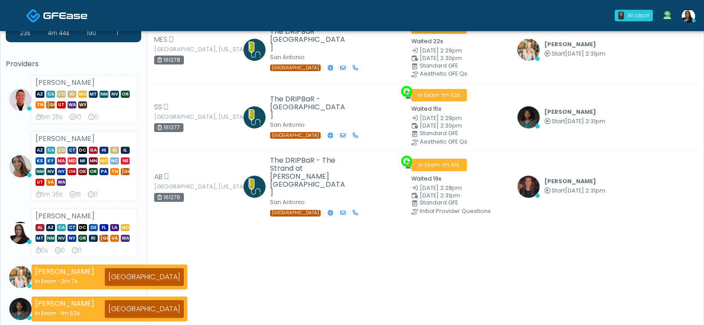
click at [23, 167] on img at bounding box center [20, 166] width 22 height 22
click at [685, 16] on img at bounding box center [688, 15] width 13 height 13
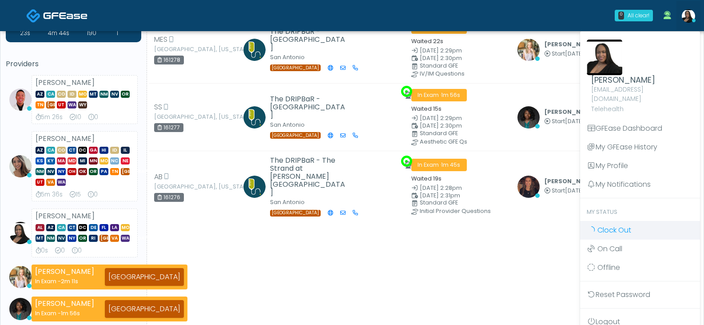
click at [611, 225] on span "Clock Out" at bounding box center [614, 230] width 34 height 10
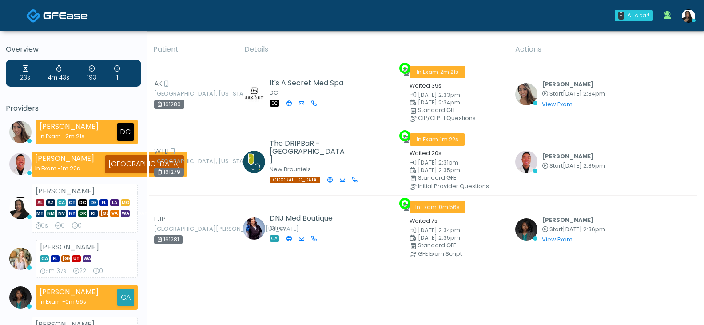
click at [685, 16] on img at bounding box center [688, 15] width 13 height 13
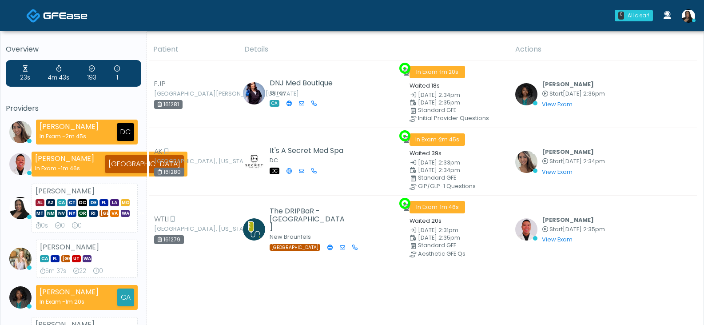
click at [691, 15] on img at bounding box center [688, 15] width 13 height 13
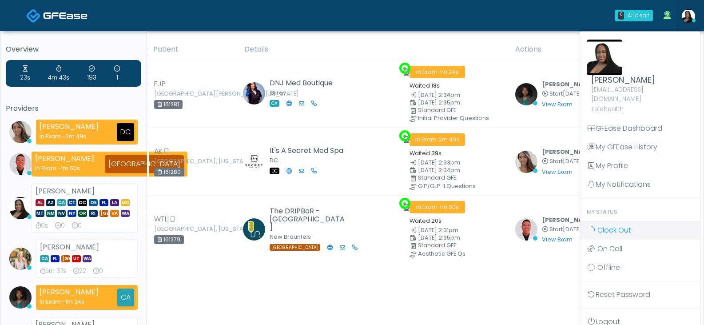
click at [618, 225] on span "Clock Out" at bounding box center [614, 230] width 34 height 10
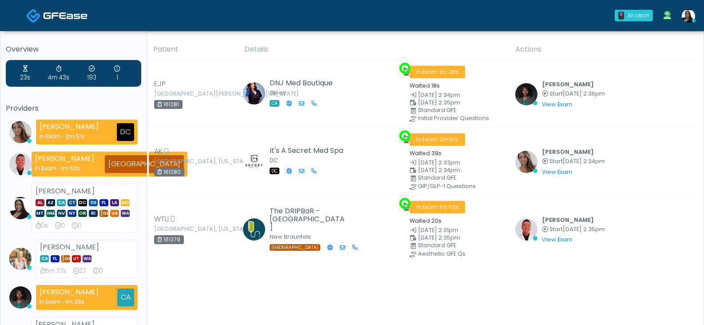
click at [686, 22] on img at bounding box center [688, 15] width 13 height 13
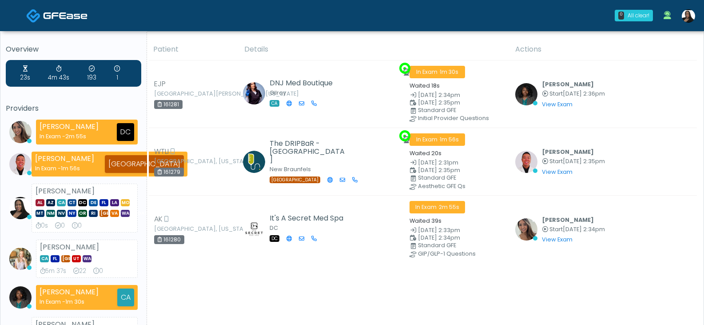
click at [685, 17] on img at bounding box center [688, 15] width 13 height 13
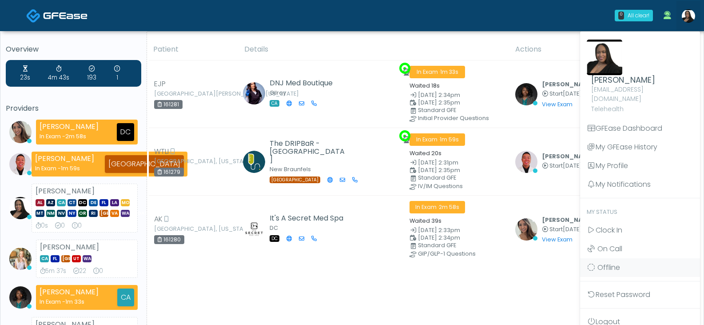
click at [548, 28] on div "0 All clear! All clear! [PERSON_NAME] In Exam - 2m 58s DC [PERSON_NAME] In Exam…" at bounding box center [405, 15] width 590 height 29
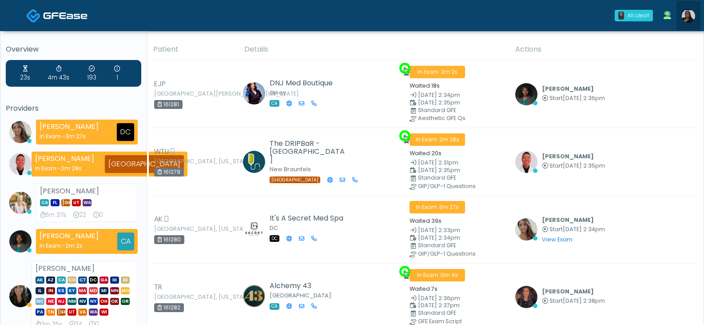
click at [688, 16] on img at bounding box center [688, 15] width 13 height 13
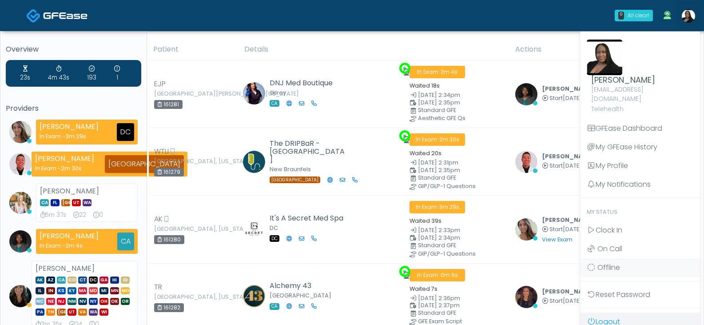
click at [609, 312] on link "Logout" at bounding box center [640, 321] width 120 height 19
